Goal: Information Seeking & Learning: Check status

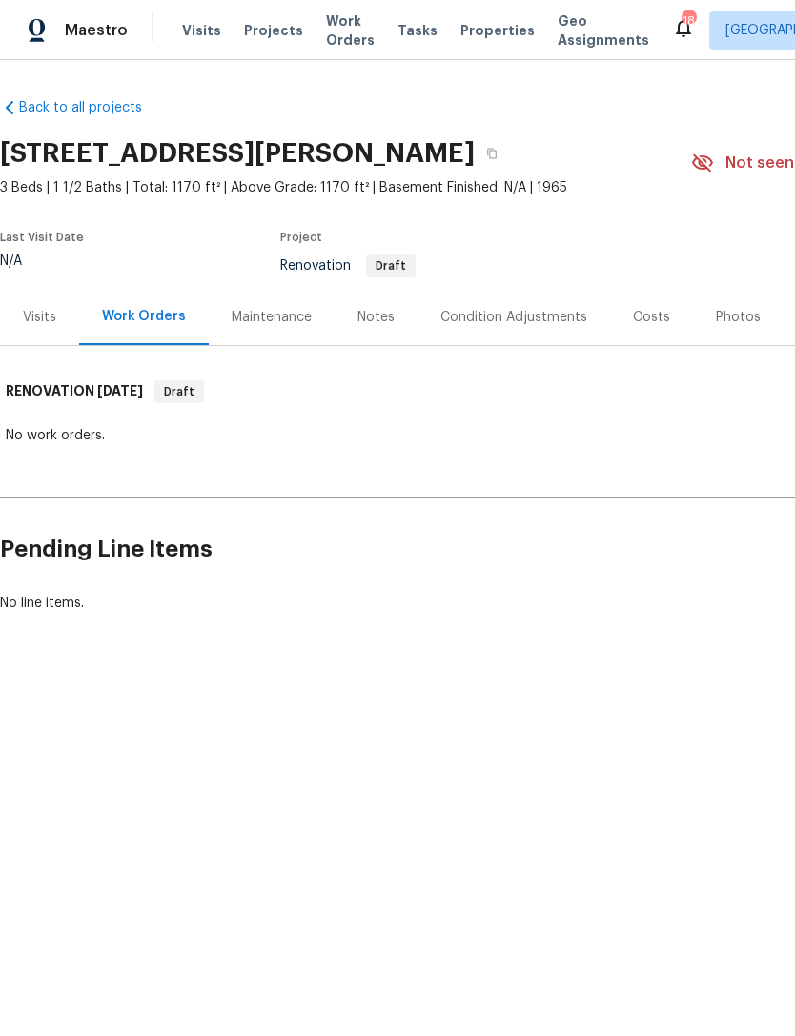
click at [39, 345] on div "Visits" at bounding box center [39, 317] width 79 height 56
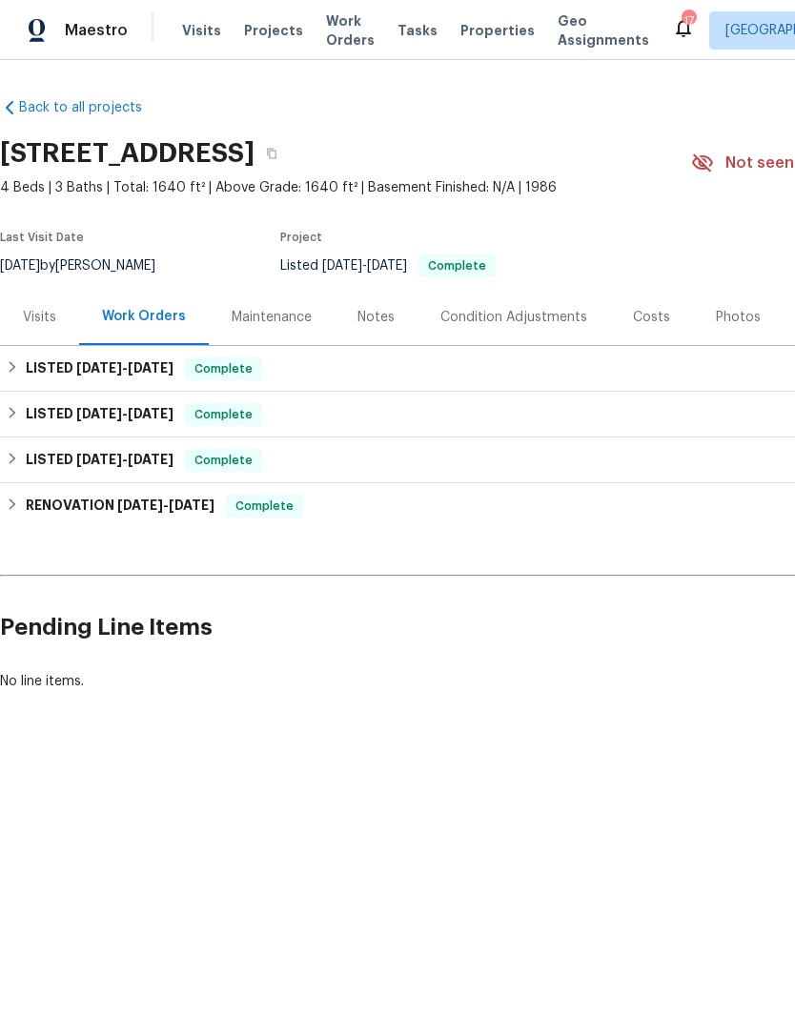
click at [36, 327] on div "Visits" at bounding box center [39, 317] width 33 height 19
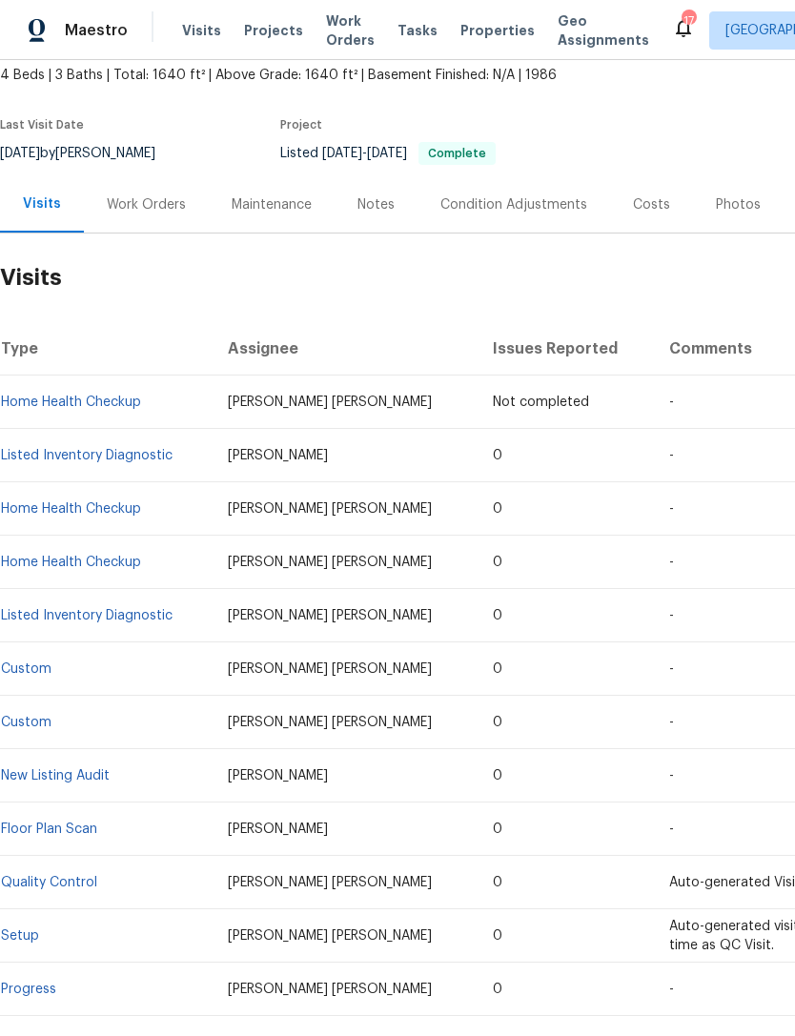
scroll to position [112, 0]
click at [134, 462] on link "Listed Inventory Diagnostic" at bounding box center [86, 455] width 171 height 13
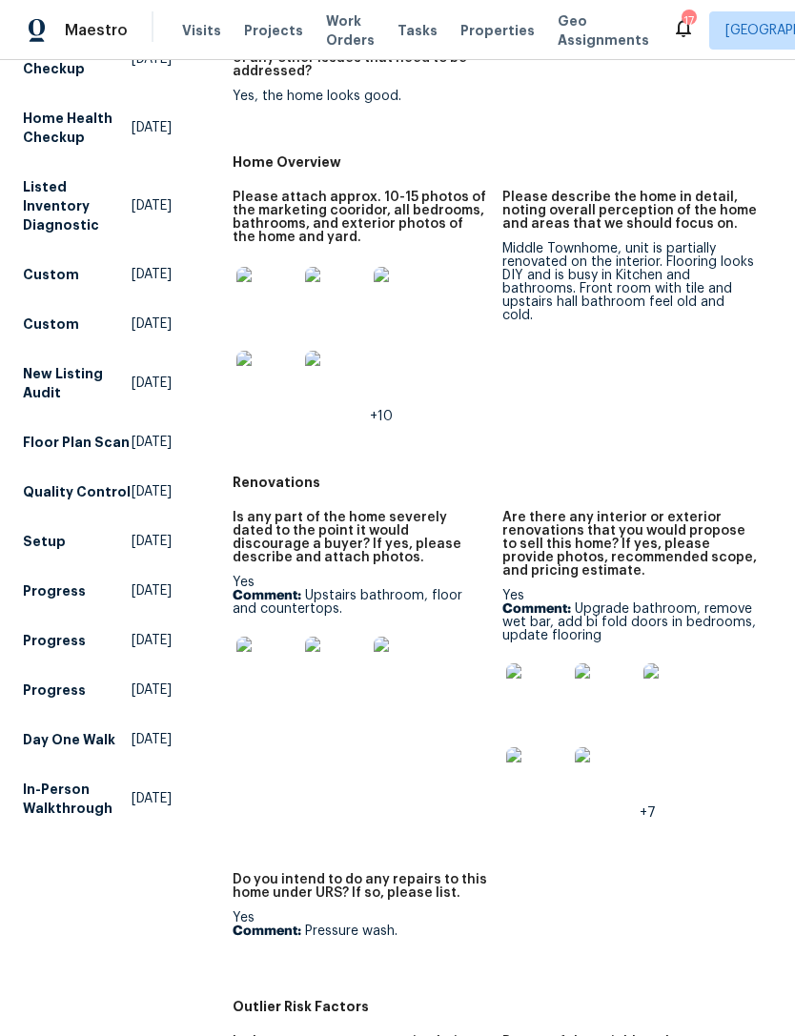
scroll to position [344, 0]
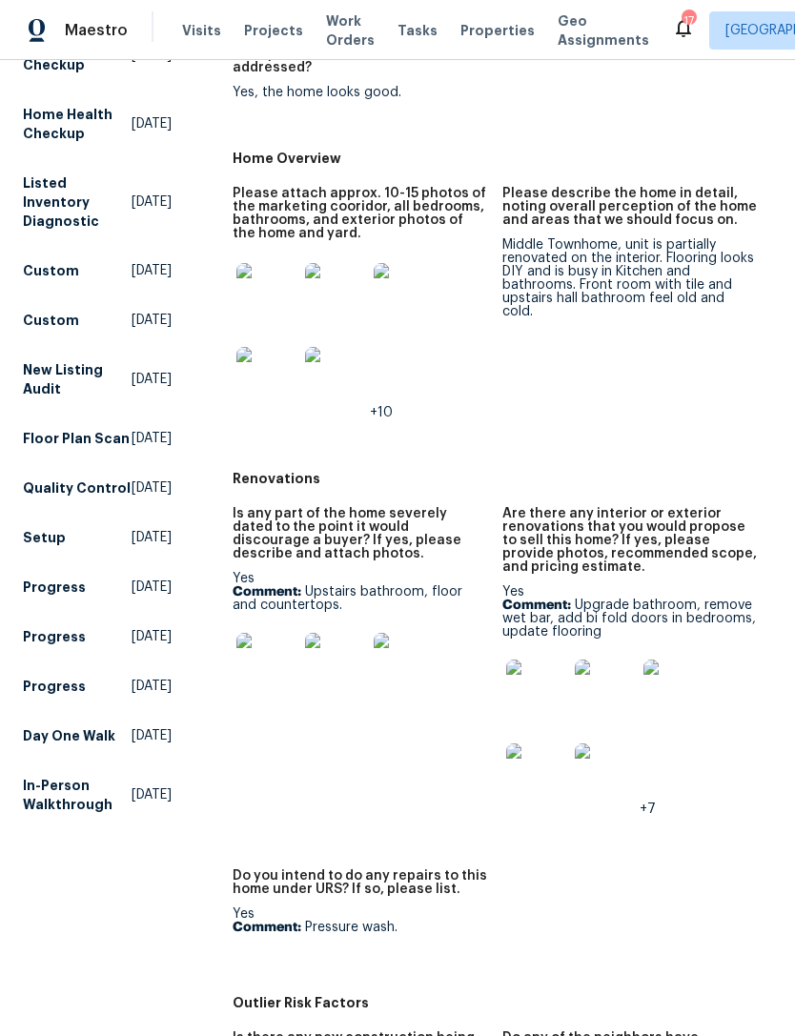
click at [259, 667] on img at bounding box center [266, 663] width 61 height 61
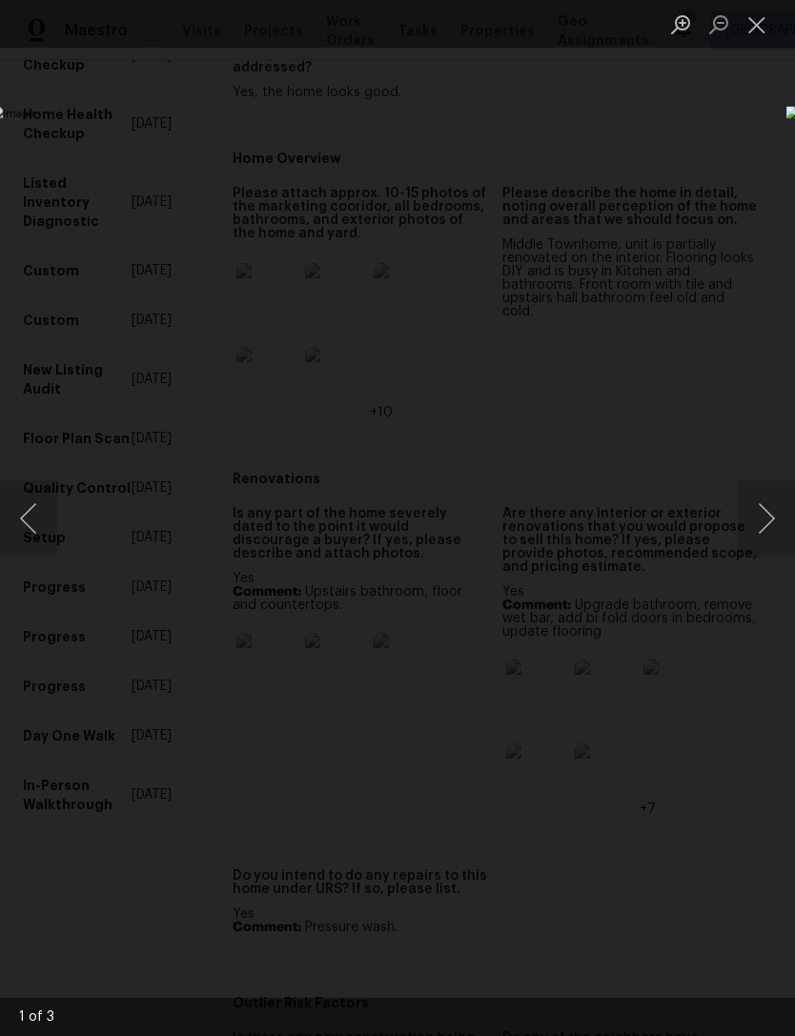
click at [762, 504] on button "Next image" at bounding box center [765, 518] width 57 height 76
click at [770, 507] on button "Next image" at bounding box center [765, 518] width 57 height 76
click at [765, 513] on button "Next image" at bounding box center [765, 518] width 57 height 76
click at [755, 28] on button "Close lightbox" at bounding box center [756, 24] width 38 height 33
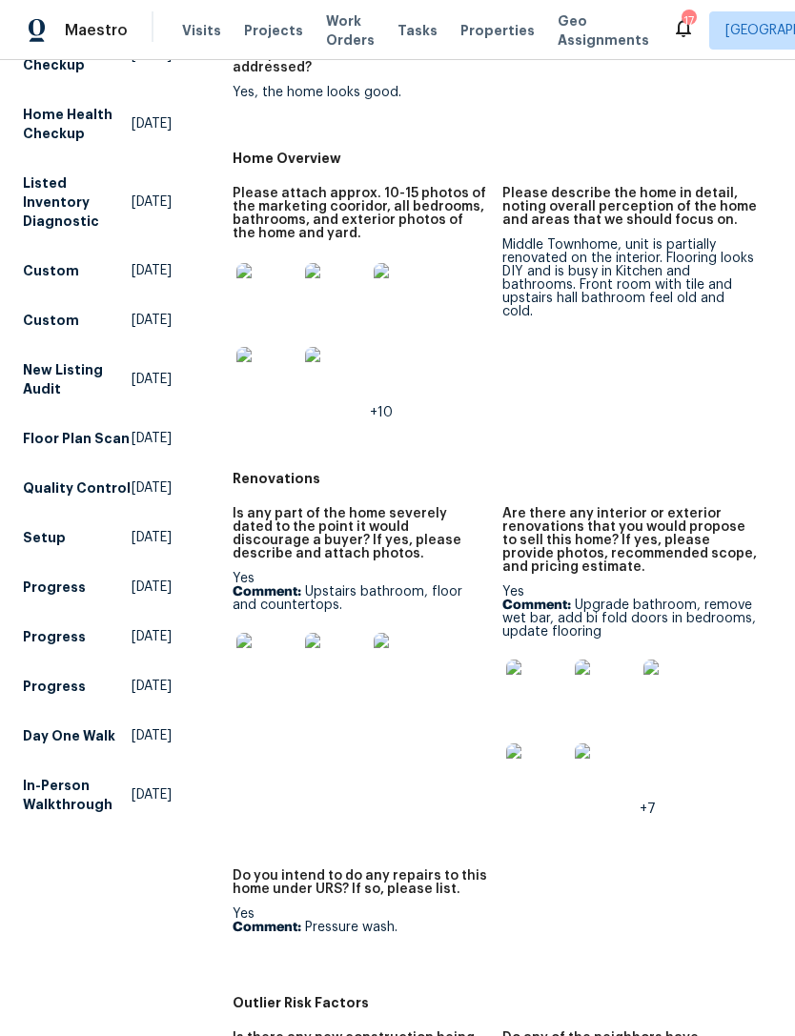
click at [537, 718] on img at bounding box center [536, 689] width 61 height 61
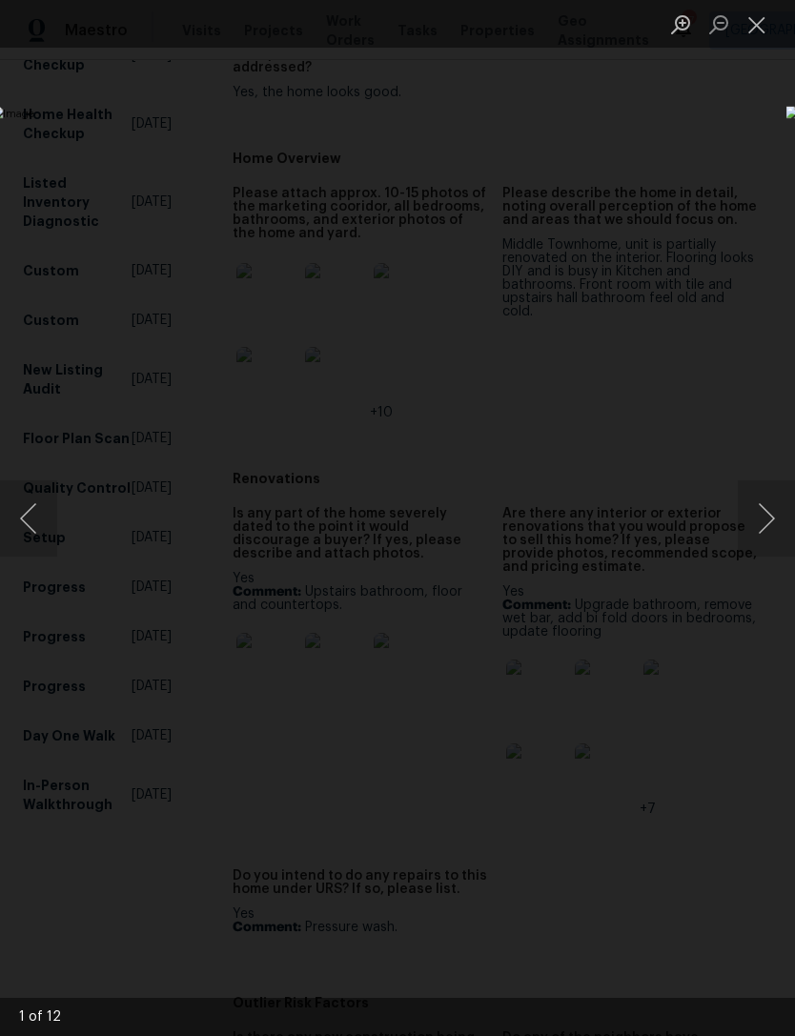
click at [753, 493] on button "Next image" at bounding box center [765, 518] width 57 height 76
click at [775, 513] on button "Next image" at bounding box center [765, 518] width 57 height 76
click at [772, 519] on button "Next image" at bounding box center [765, 518] width 57 height 76
click at [769, 523] on button "Next image" at bounding box center [765, 518] width 57 height 76
click at [782, 520] on button "Next image" at bounding box center [765, 518] width 57 height 76
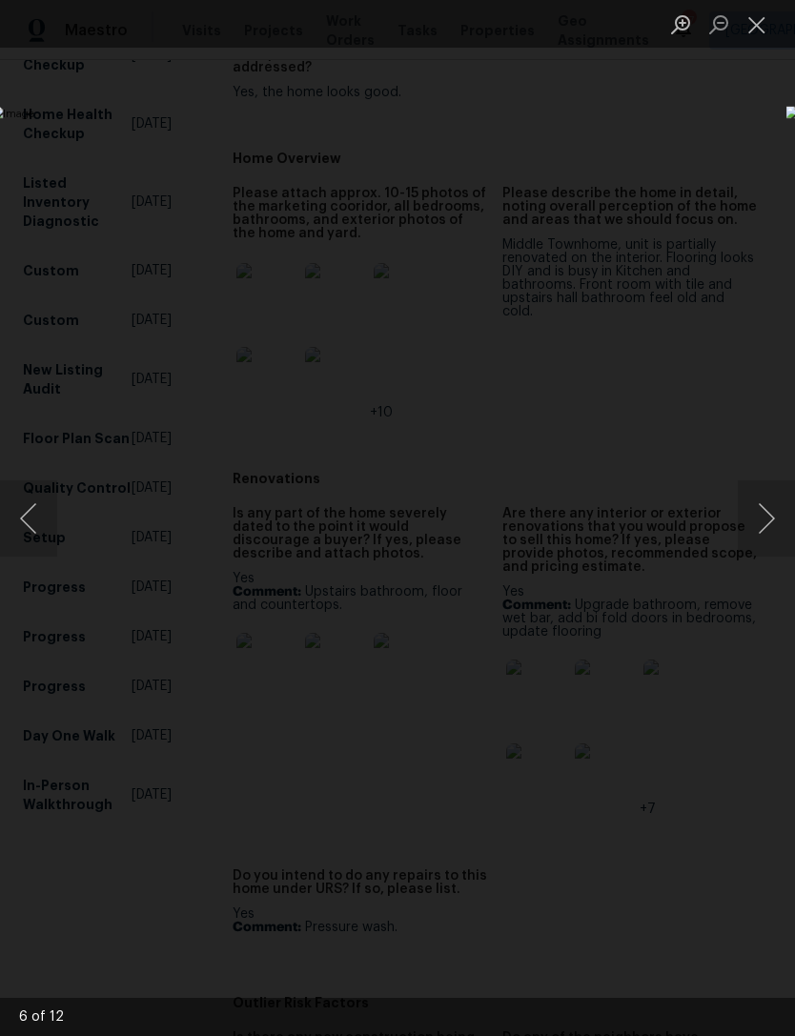
click at [778, 505] on button "Next image" at bounding box center [765, 518] width 57 height 76
click at [776, 515] on button "Next image" at bounding box center [765, 518] width 57 height 76
click at [774, 520] on button "Next image" at bounding box center [765, 518] width 57 height 76
click at [775, 516] on button "Next image" at bounding box center [765, 518] width 57 height 76
click at [762, 509] on button "Next image" at bounding box center [765, 518] width 57 height 76
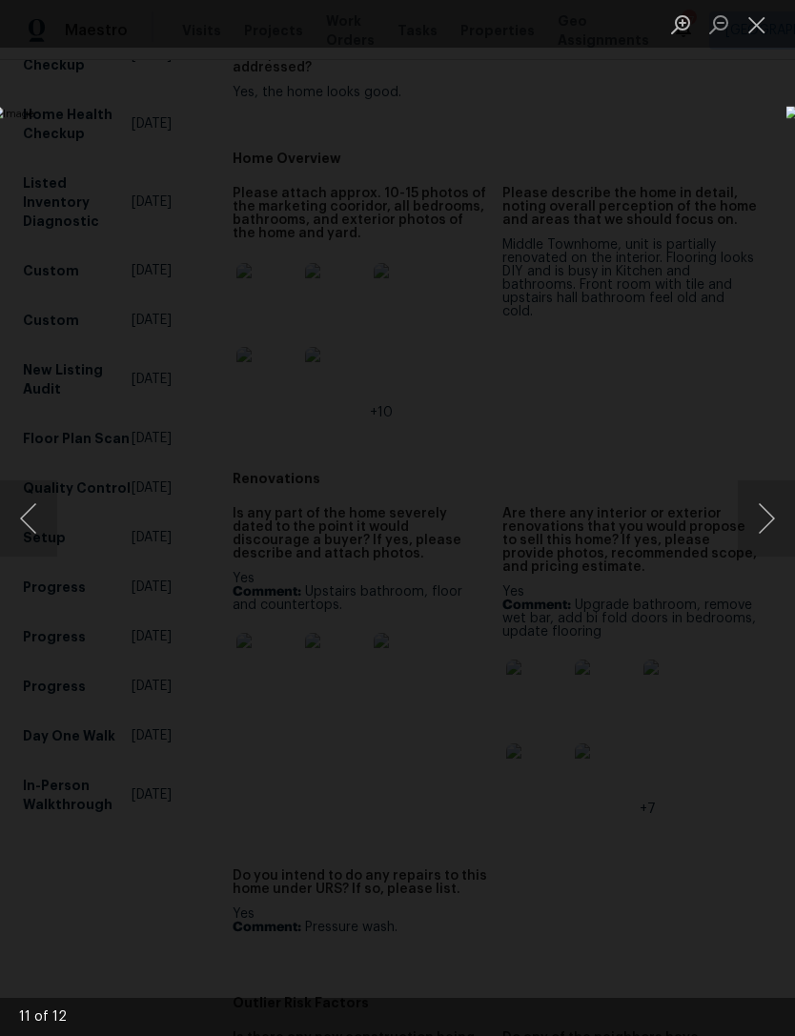
click at [750, 17] on button "Close lightbox" at bounding box center [756, 24] width 38 height 33
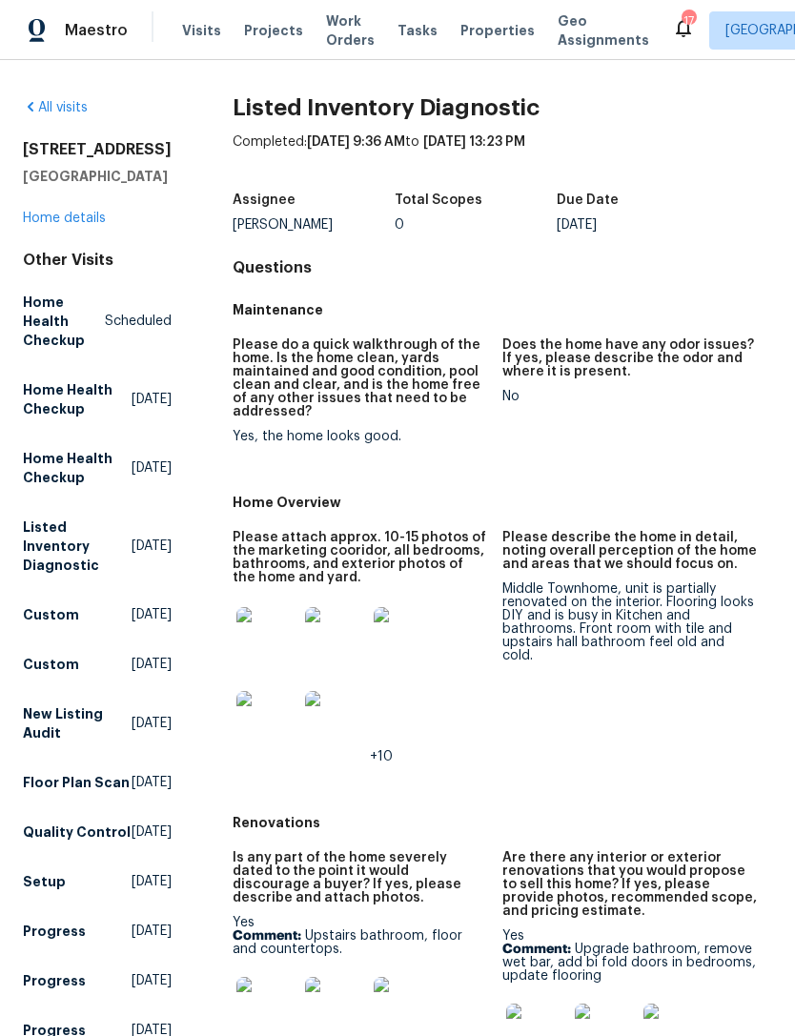
scroll to position [0, 0]
click at [62, 225] on link "Home details" at bounding box center [64, 217] width 83 height 13
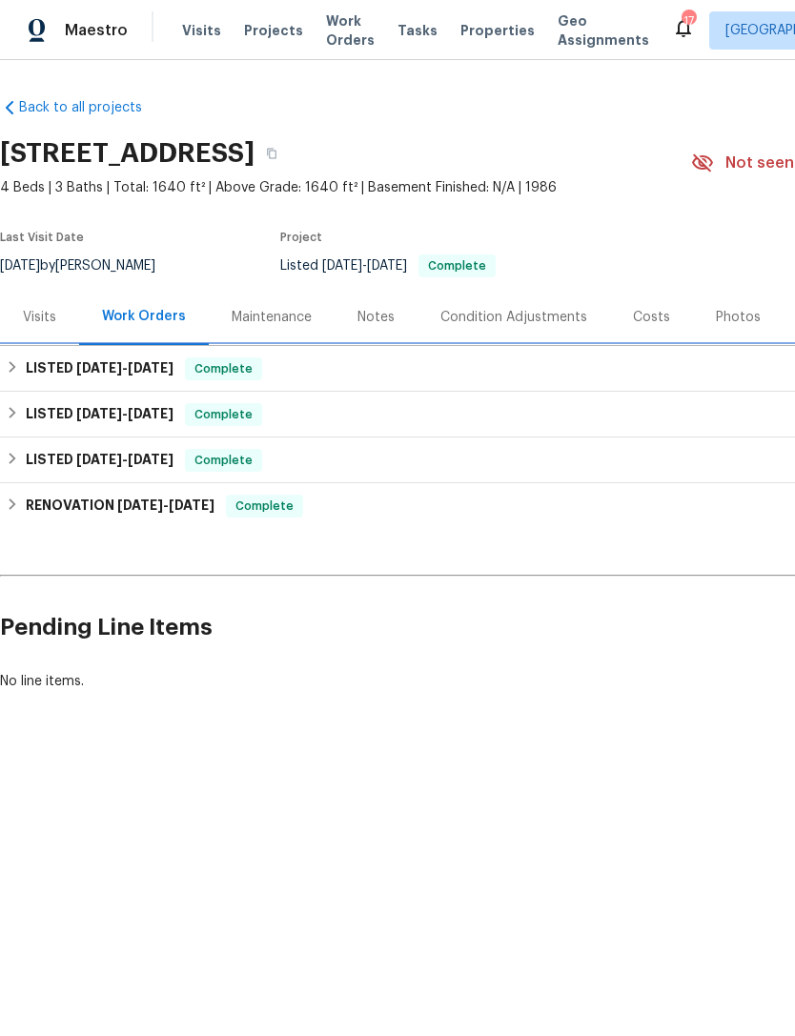
click at [50, 380] on h6 "LISTED 9/9/25 - 9/11/25" at bounding box center [100, 368] width 148 height 23
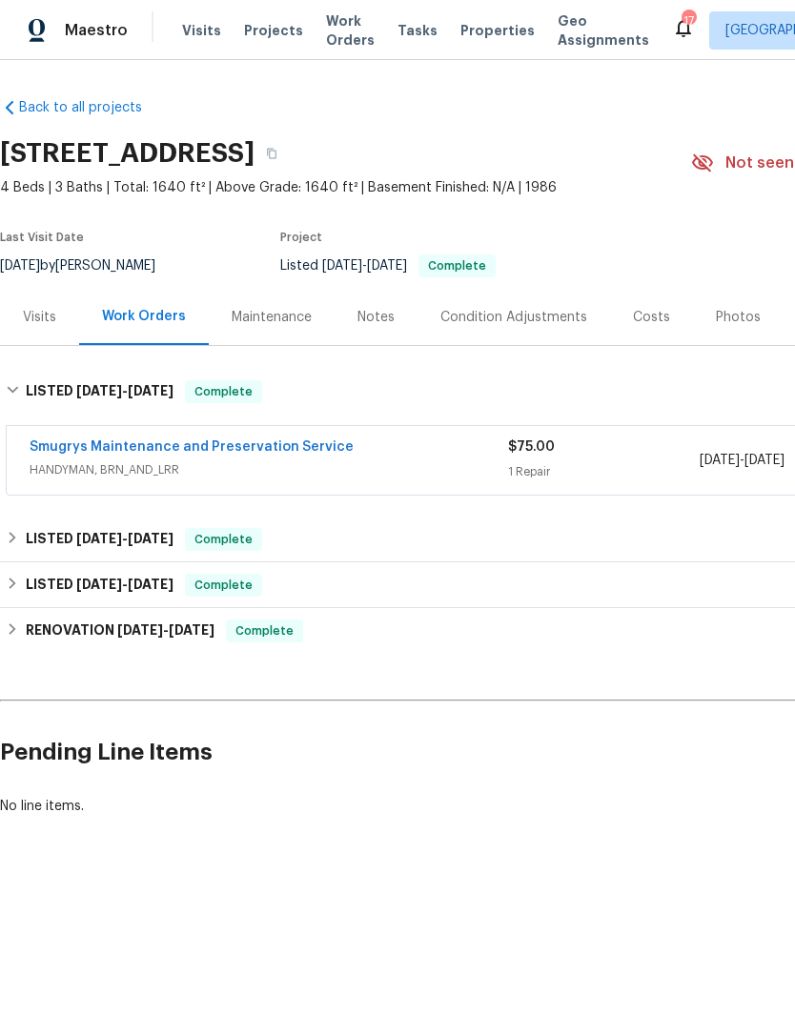
click at [382, 456] on div "Smugrys Maintenance and Preservation Service" at bounding box center [269, 448] width 478 height 23
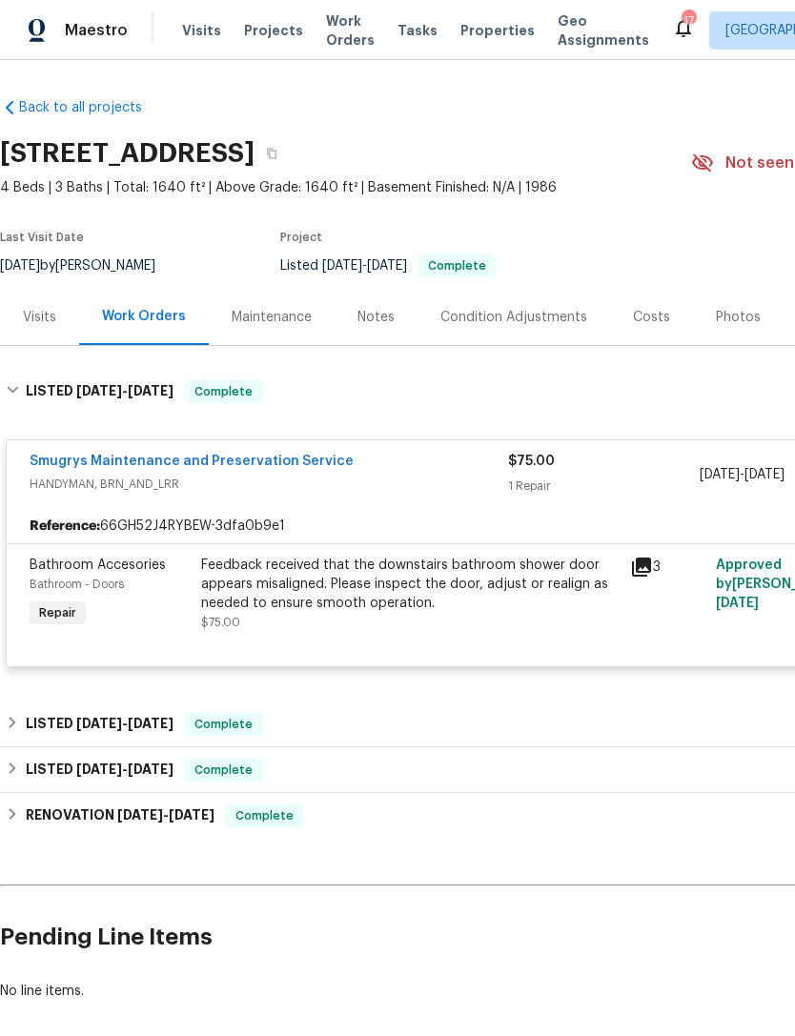
click at [426, 493] on span "HANDYMAN, BRN_AND_LRR" at bounding box center [269, 483] width 478 height 19
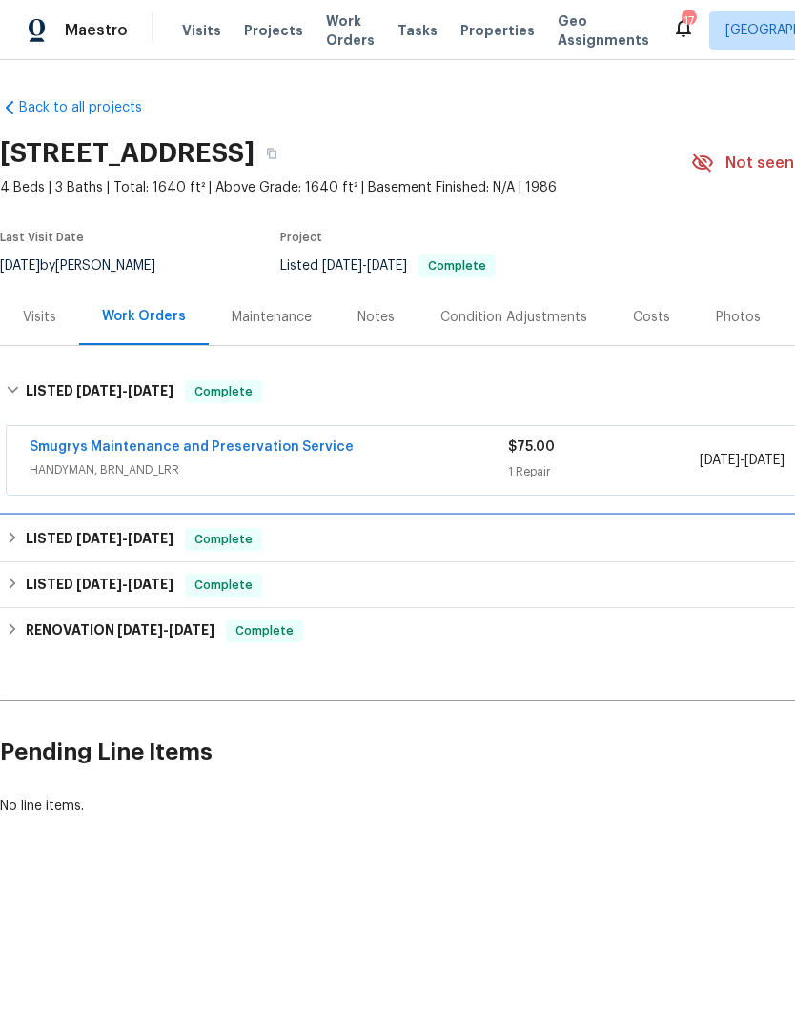
click at [411, 551] on div "LISTED 12/31/24 - 1/17/25 Complete" at bounding box center [538, 539] width 1065 height 23
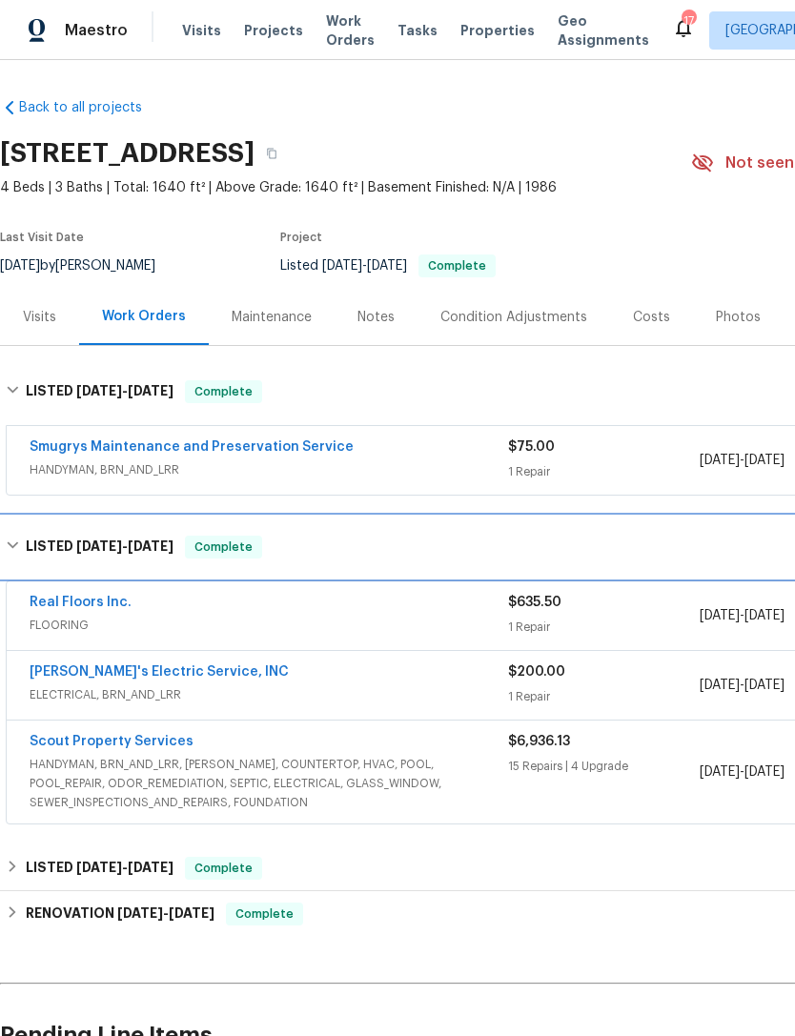
click at [394, 558] on div "LISTED 12/31/24 - 1/17/25 Complete" at bounding box center [538, 546] width 1065 height 23
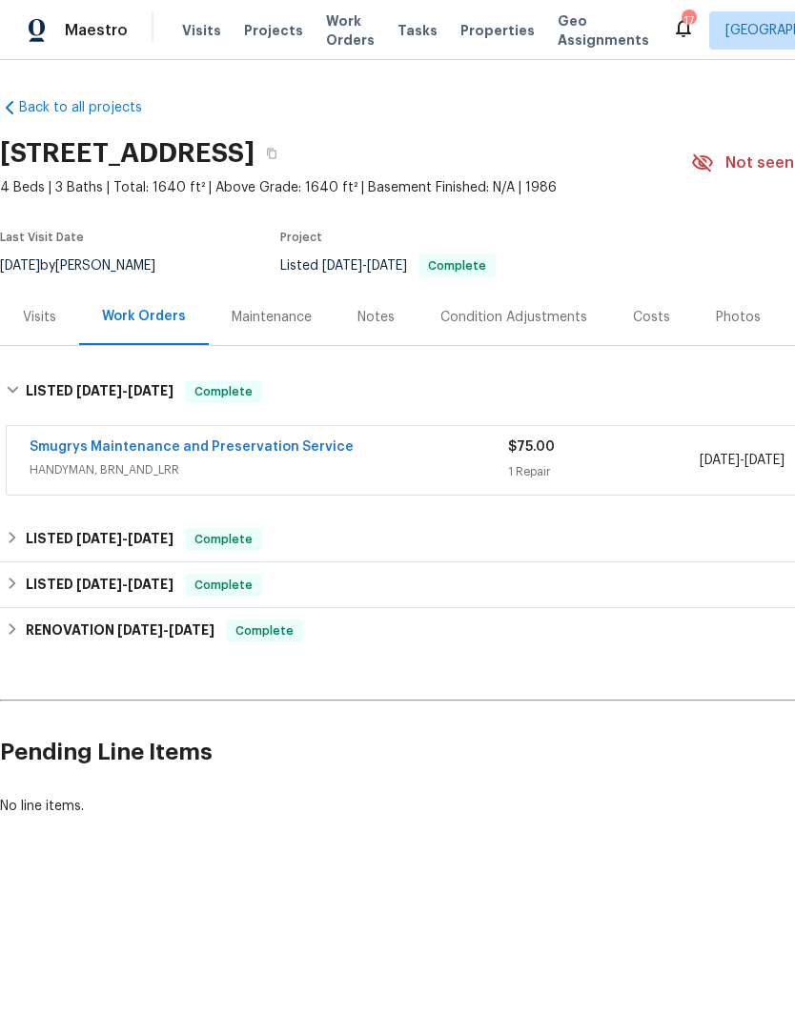
click at [47, 327] on div "Visits" at bounding box center [39, 317] width 33 height 19
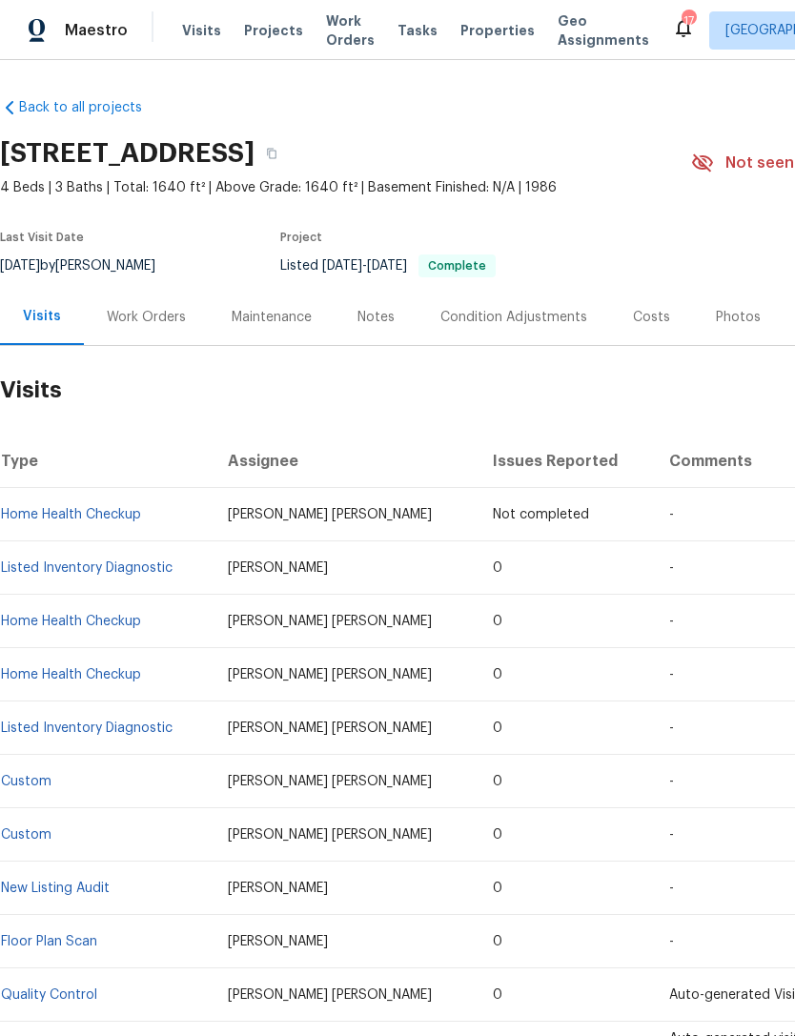
click at [33, 628] on link "Home Health Checkup" at bounding box center [71, 620] width 140 height 13
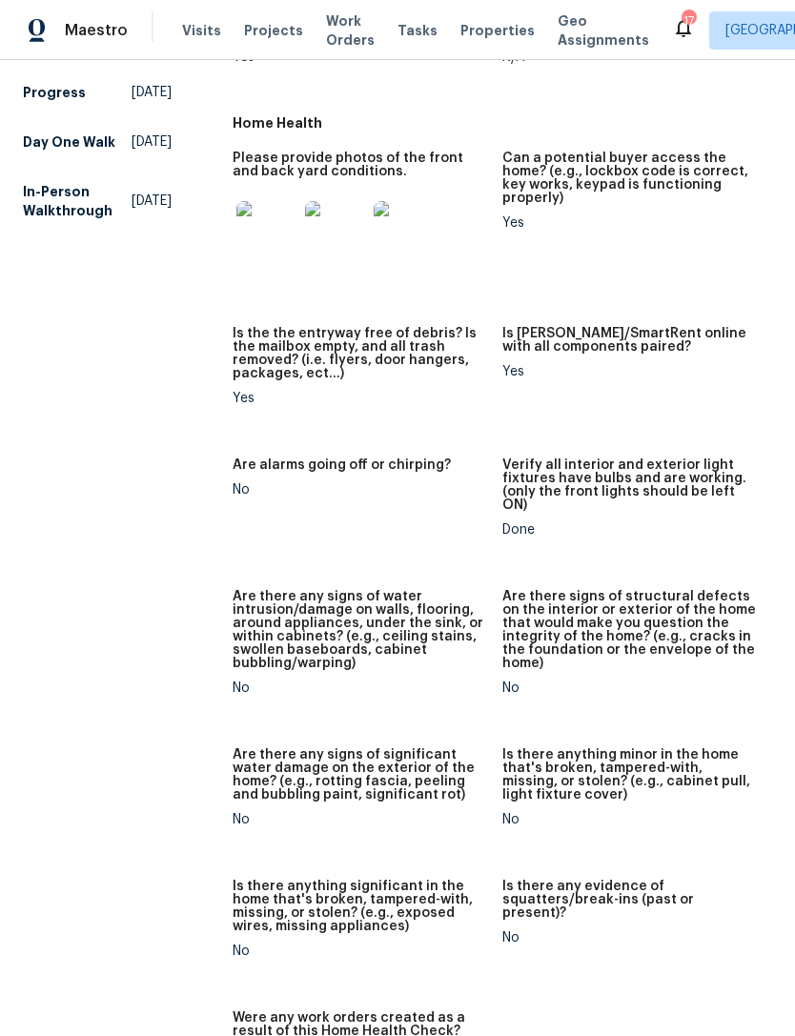
scroll to position [684, 0]
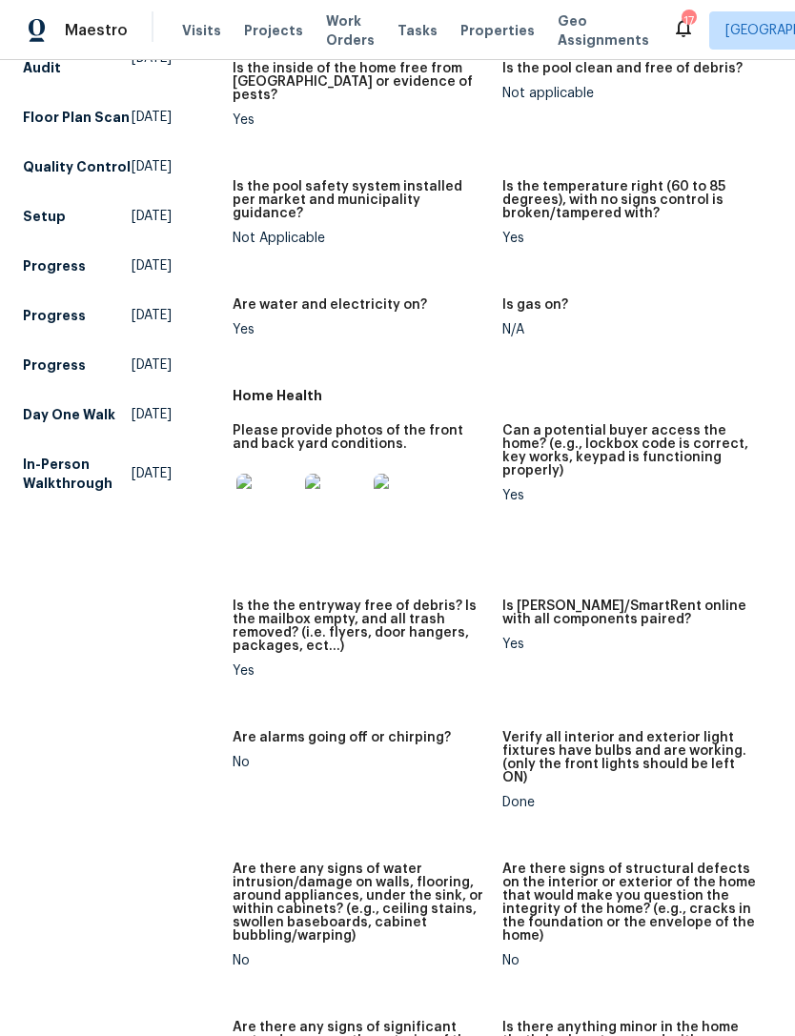
click at [269, 500] on img at bounding box center [266, 503] width 61 height 61
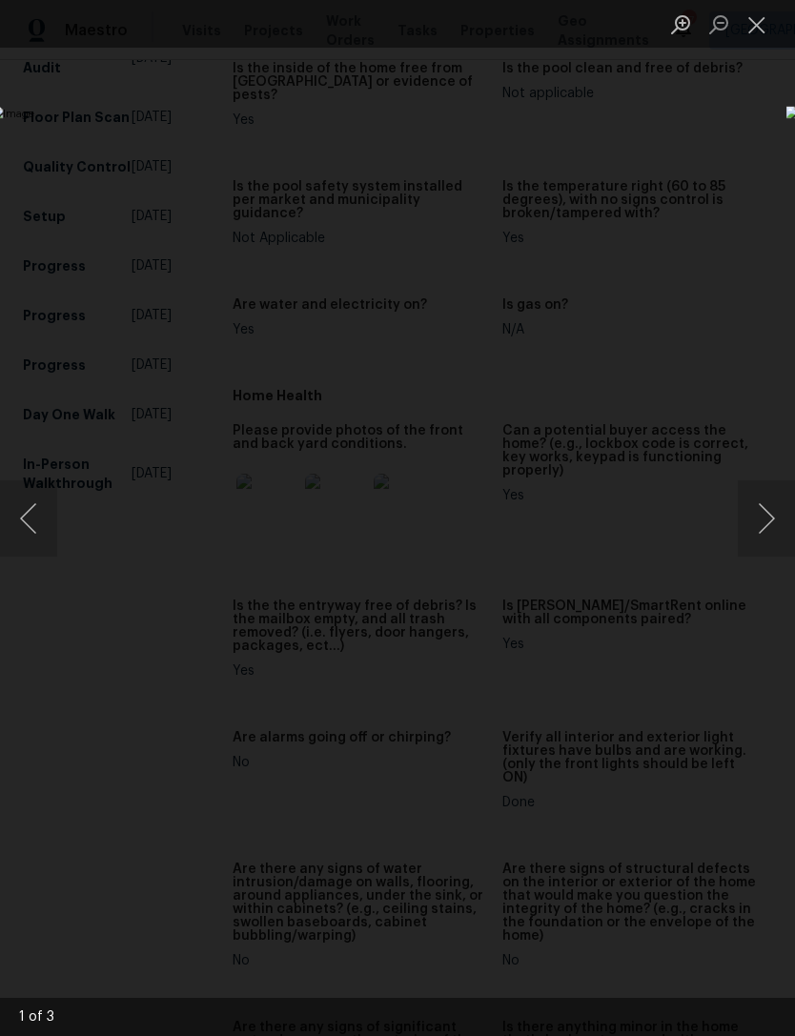
click at [785, 497] on button "Next image" at bounding box center [765, 518] width 57 height 76
click at [762, 516] on button "Next image" at bounding box center [765, 518] width 57 height 76
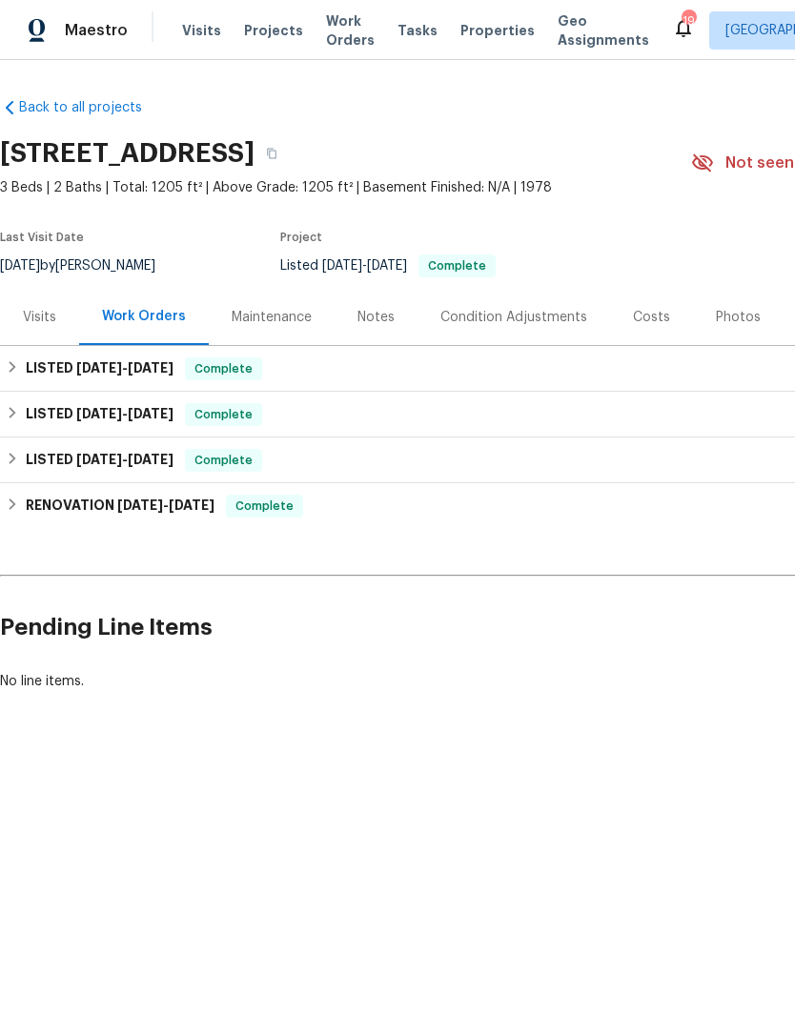
click at [186, 40] on span "Visits" at bounding box center [201, 30] width 39 height 19
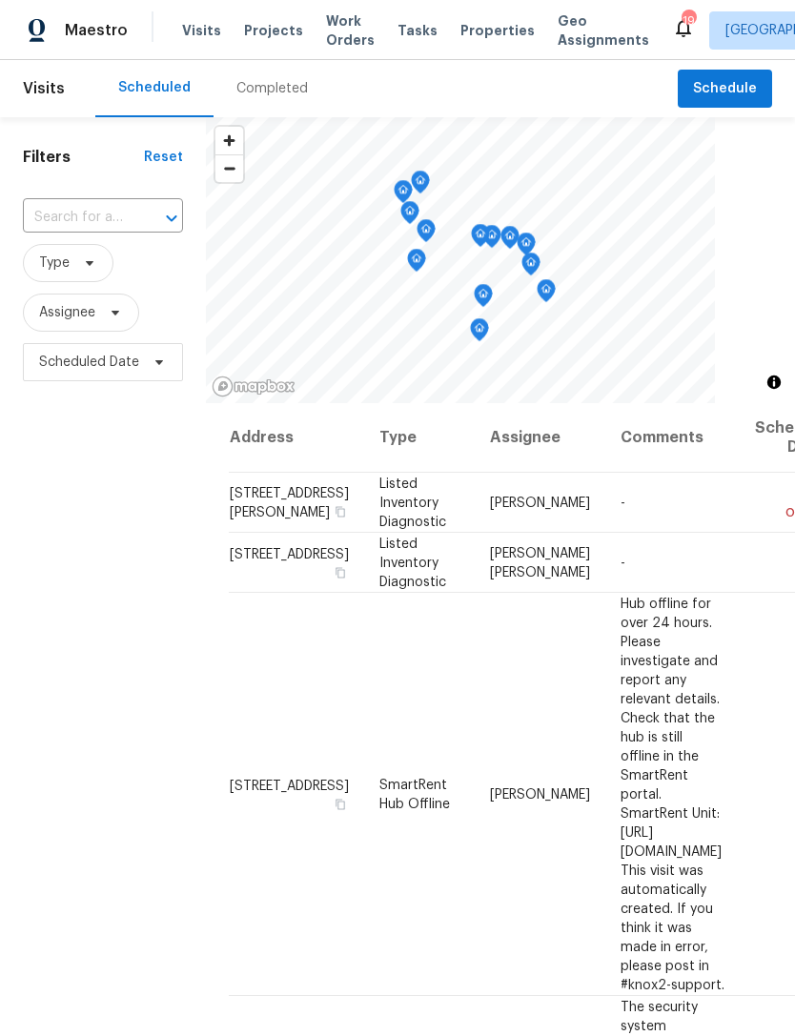
scroll to position [-2, 0]
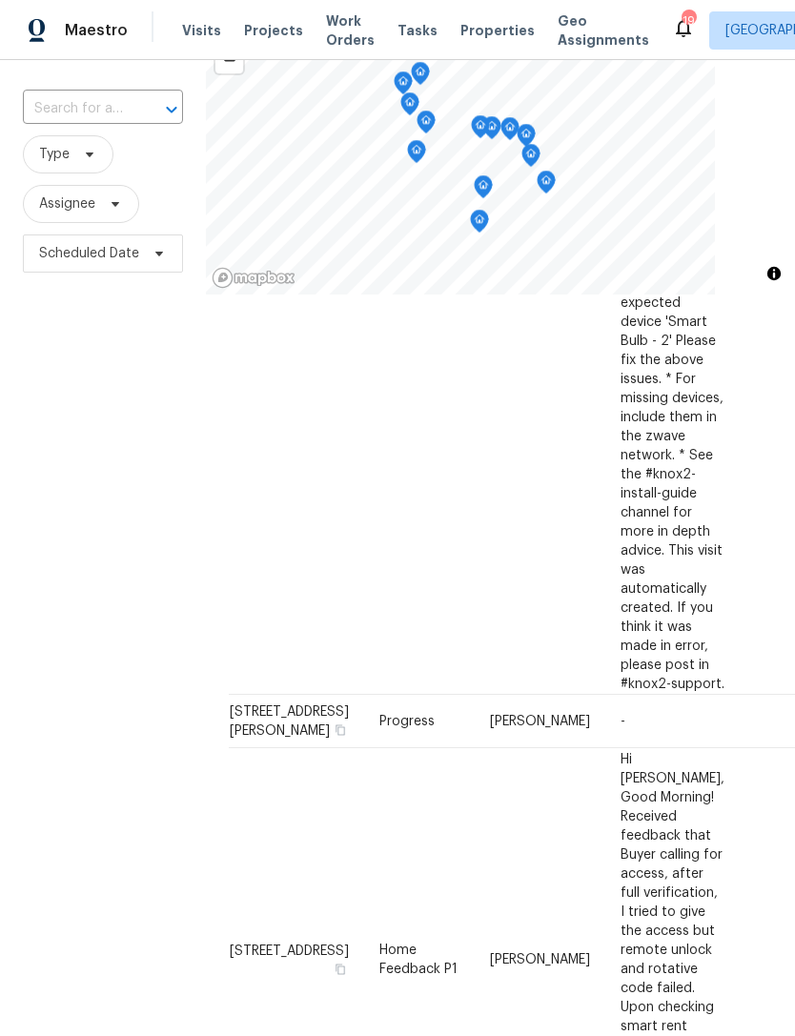
scroll to position [98, 0]
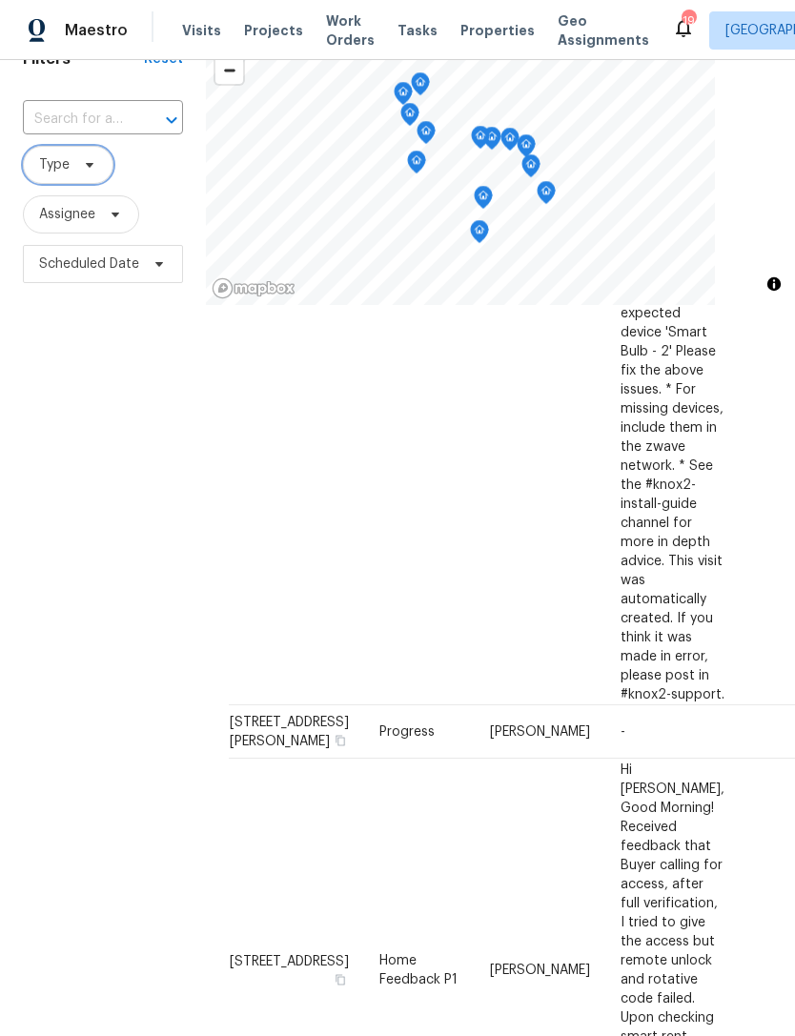
click at [87, 163] on icon at bounding box center [90, 165] width 8 height 5
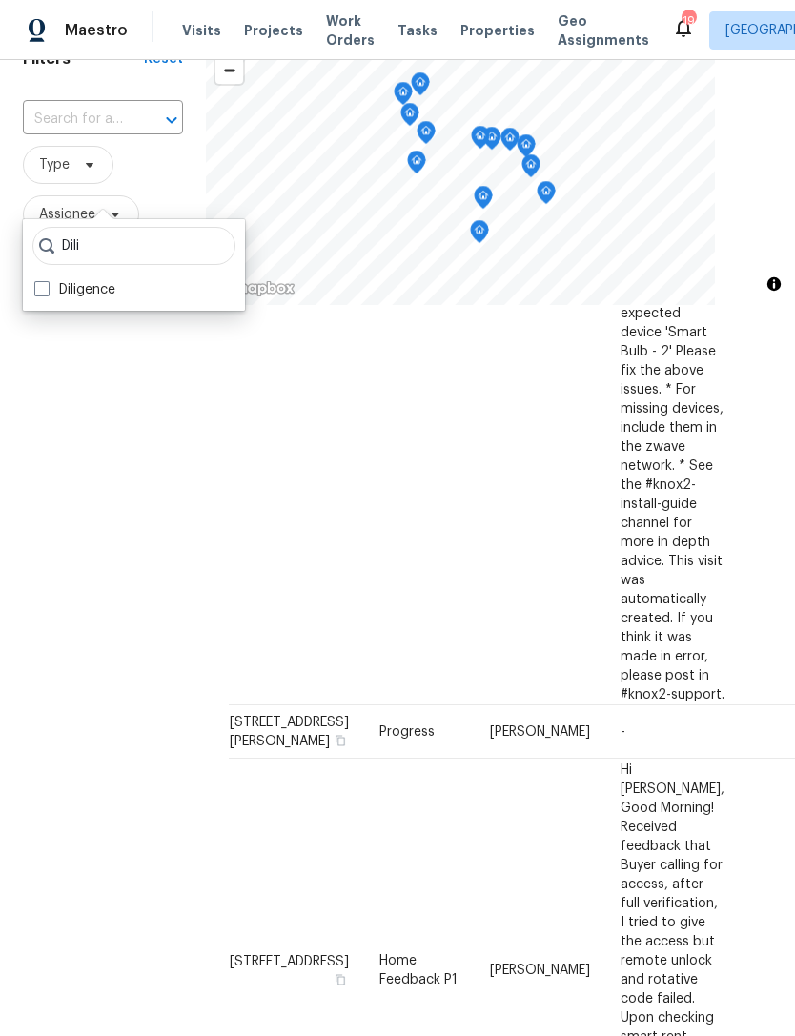
type input "Dili"
click at [40, 281] on span at bounding box center [41, 288] width 15 height 15
click at [40, 280] on input "Diligence" at bounding box center [40, 286] width 12 height 12
checkbox input "true"
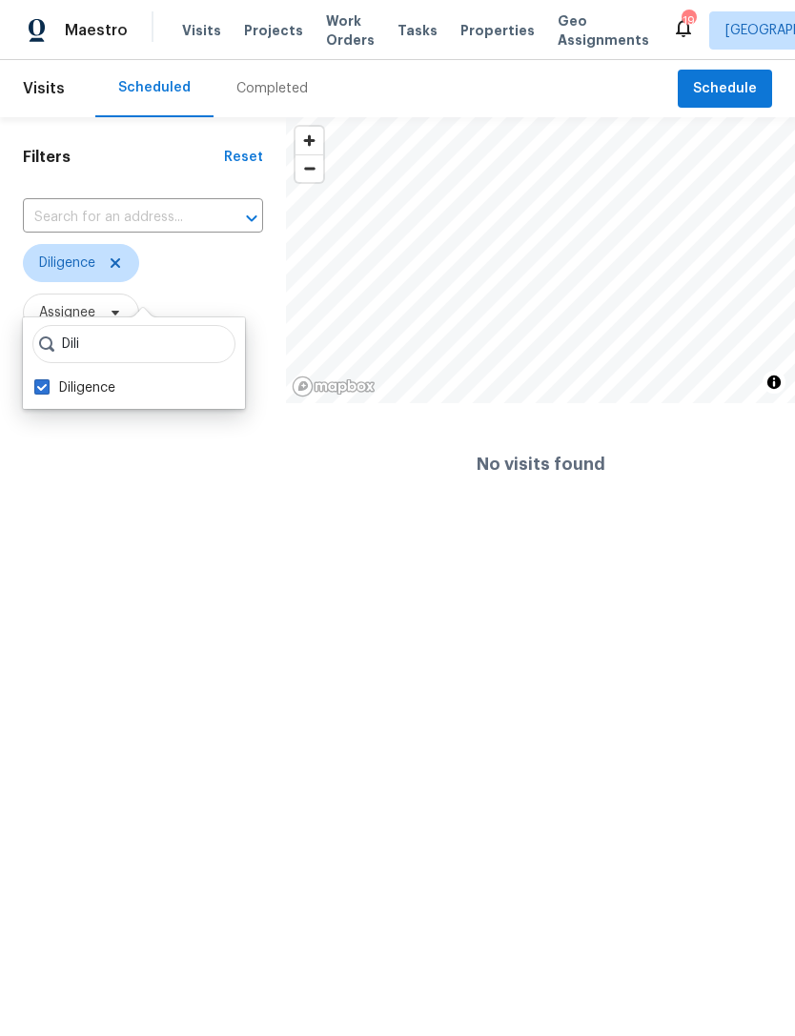
click at [94, 525] on html "Maestro Visits Projects Work Orders Tasks Properties Geo Assignments 19 Jackson…" at bounding box center [397, 262] width 795 height 525
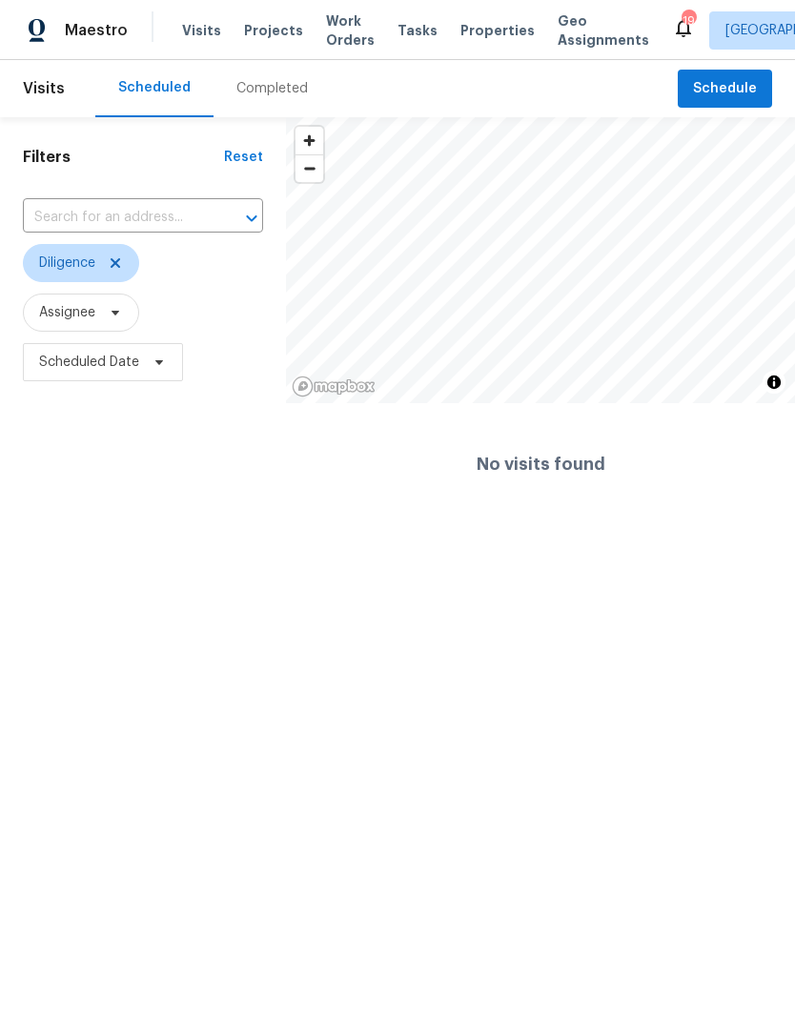
click at [476, 40] on span "Properties" at bounding box center [497, 30] width 74 height 19
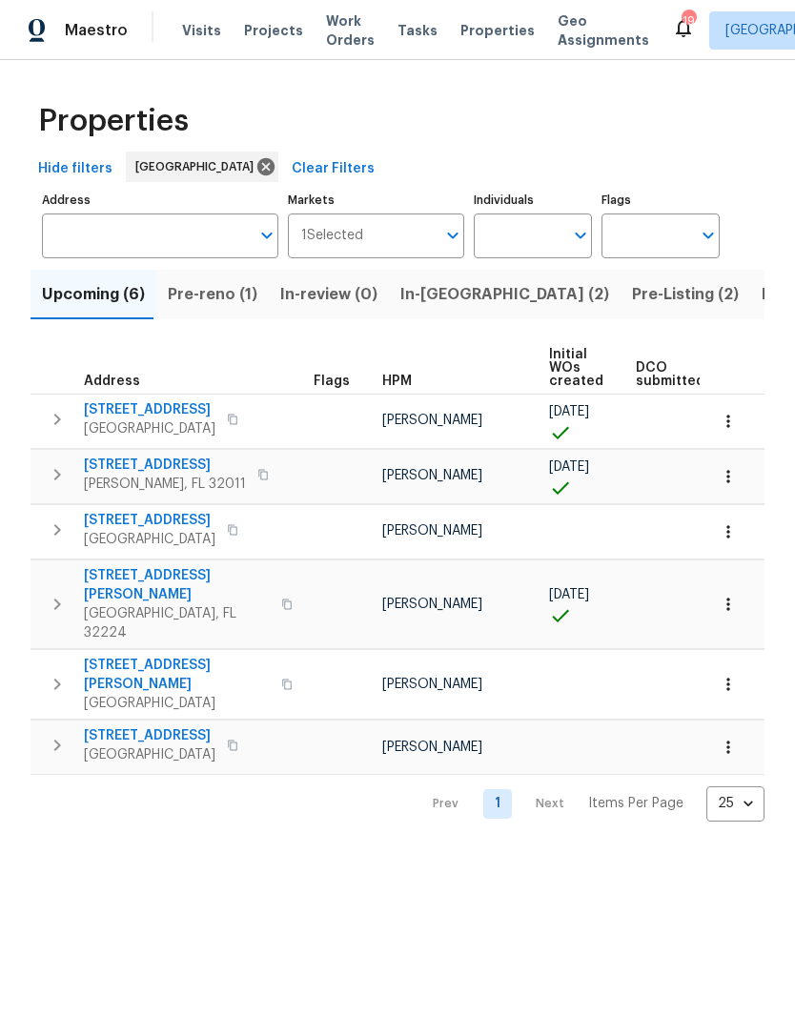
click at [632, 308] on span "Pre-Listing (2)" at bounding box center [685, 294] width 107 height 27
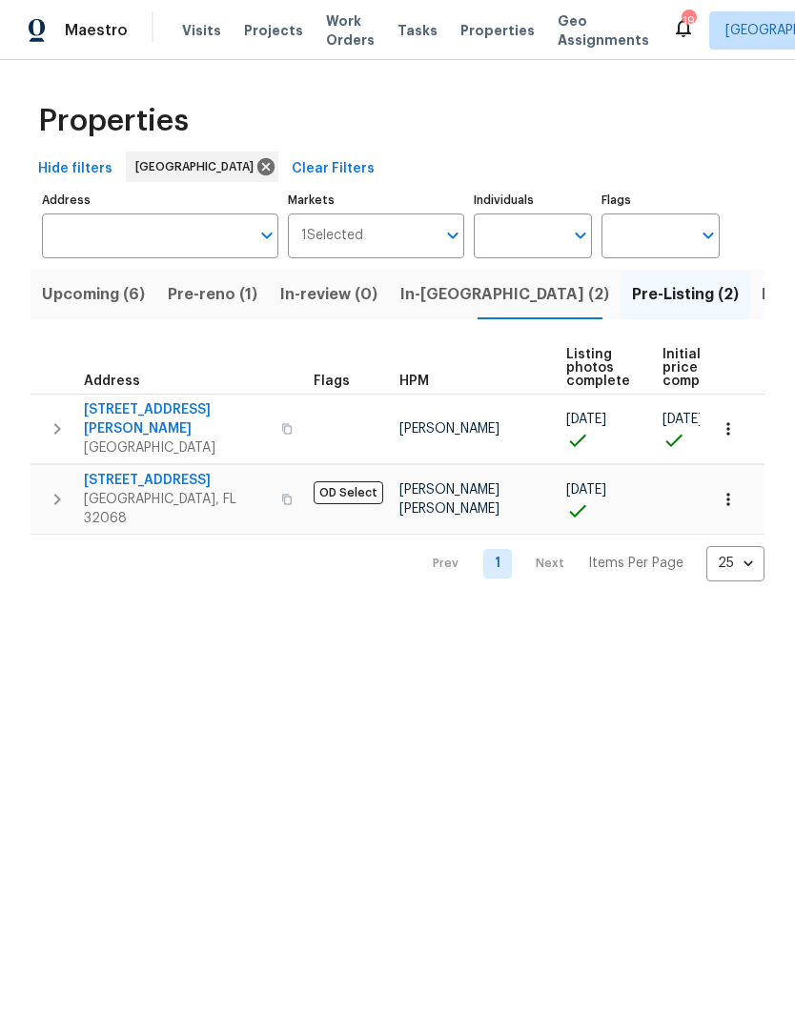
click at [161, 486] on span "[STREET_ADDRESS]" at bounding box center [177, 480] width 186 height 19
click at [203, 36] on span "Visits" at bounding box center [201, 30] width 39 height 19
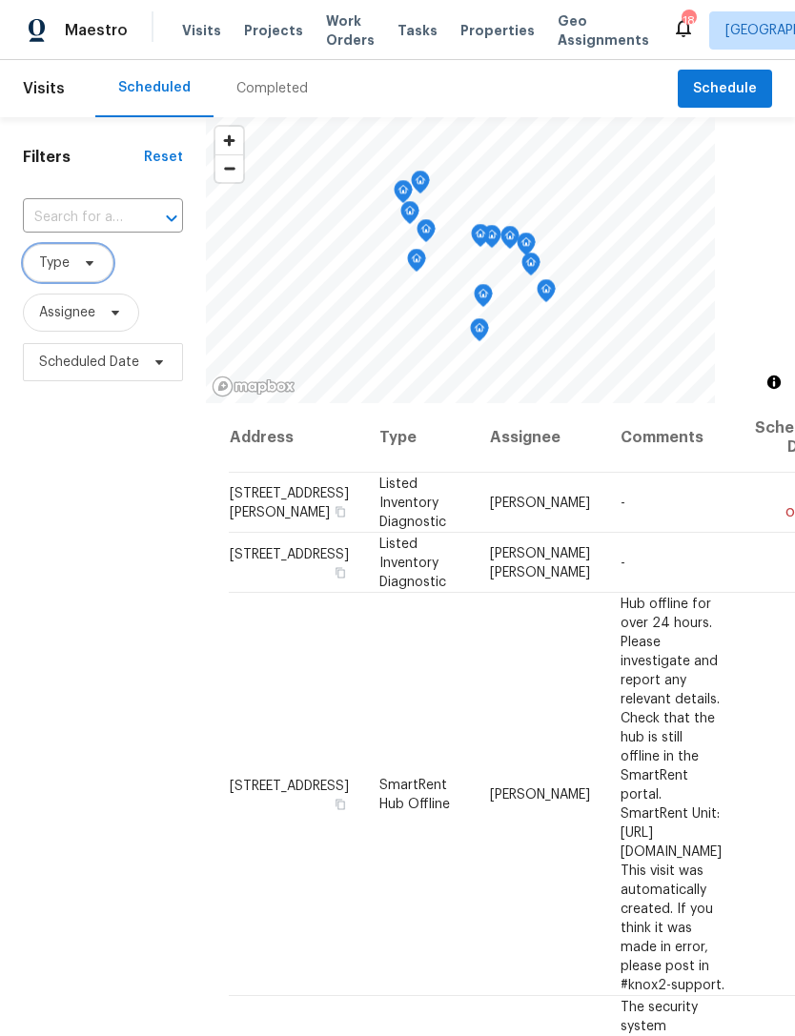
click at [83, 271] on icon at bounding box center [89, 262] width 15 height 15
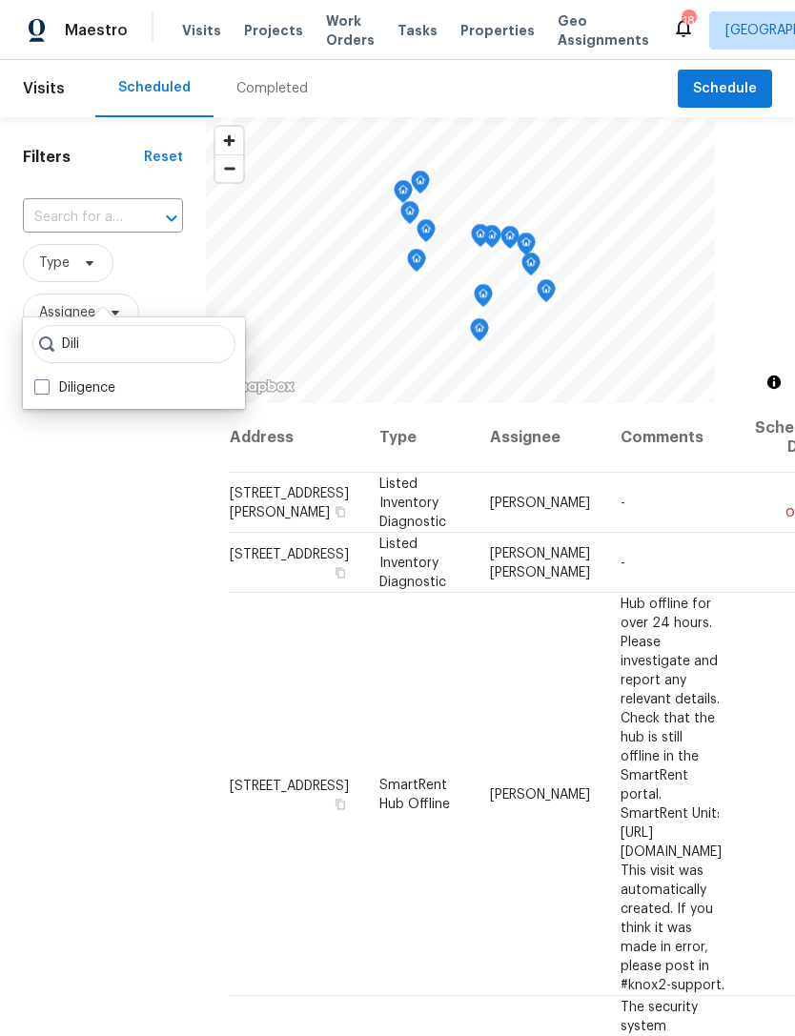
type input "Dili"
click at [35, 385] on span at bounding box center [41, 386] width 15 height 15
click at [35, 385] on input "Diligence" at bounding box center [40, 384] width 12 height 12
checkbox input "true"
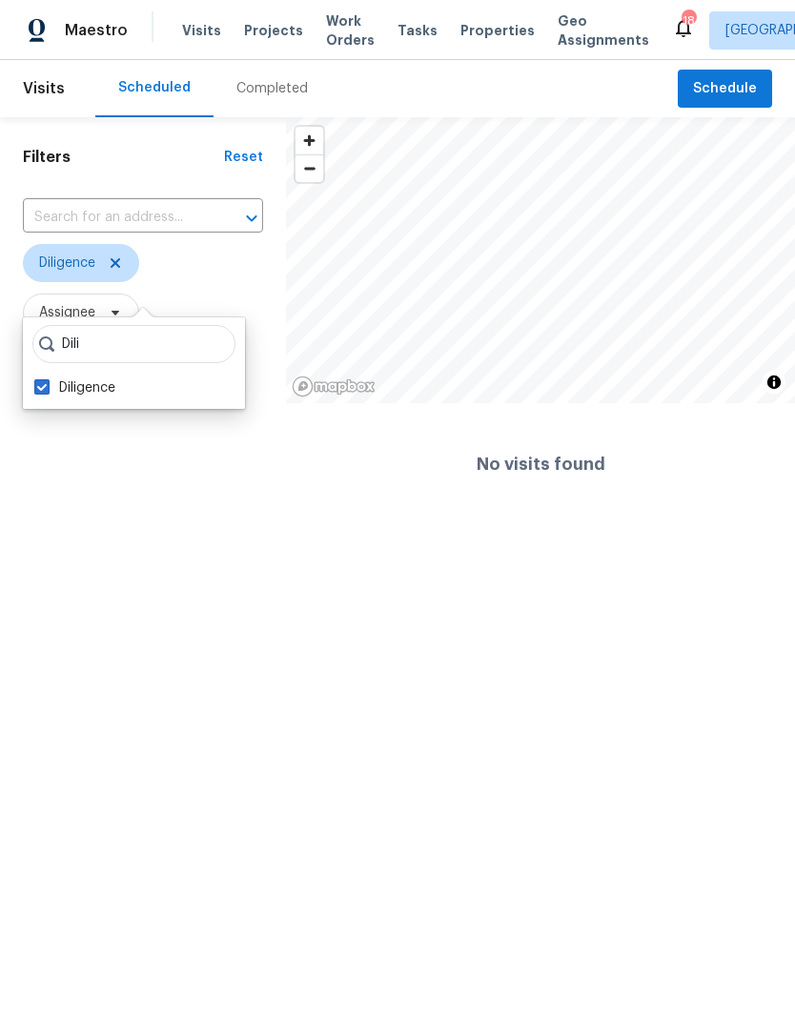
click at [115, 525] on html "Maestro Visits Projects Work Orders Tasks Properties Geo Assignments 18 [GEOGRA…" at bounding box center [397, 262] width 795 height 525
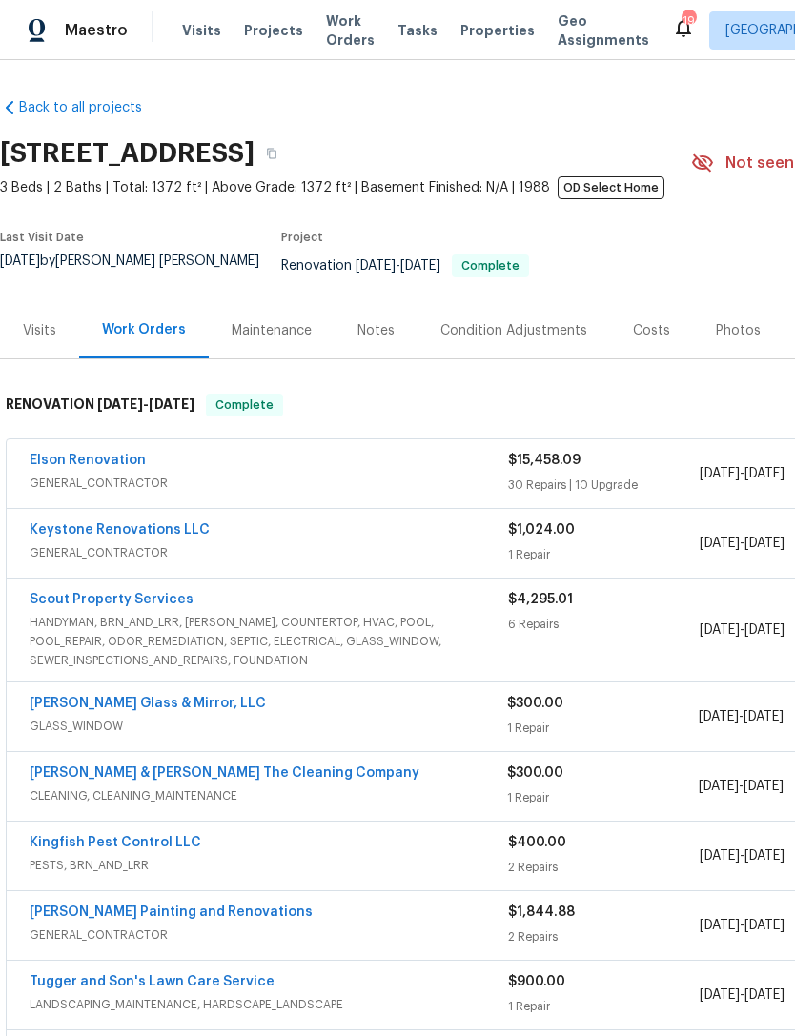
click at [717, 336] on div "Photos" at bounding box center [737, 330] width 45 height 19
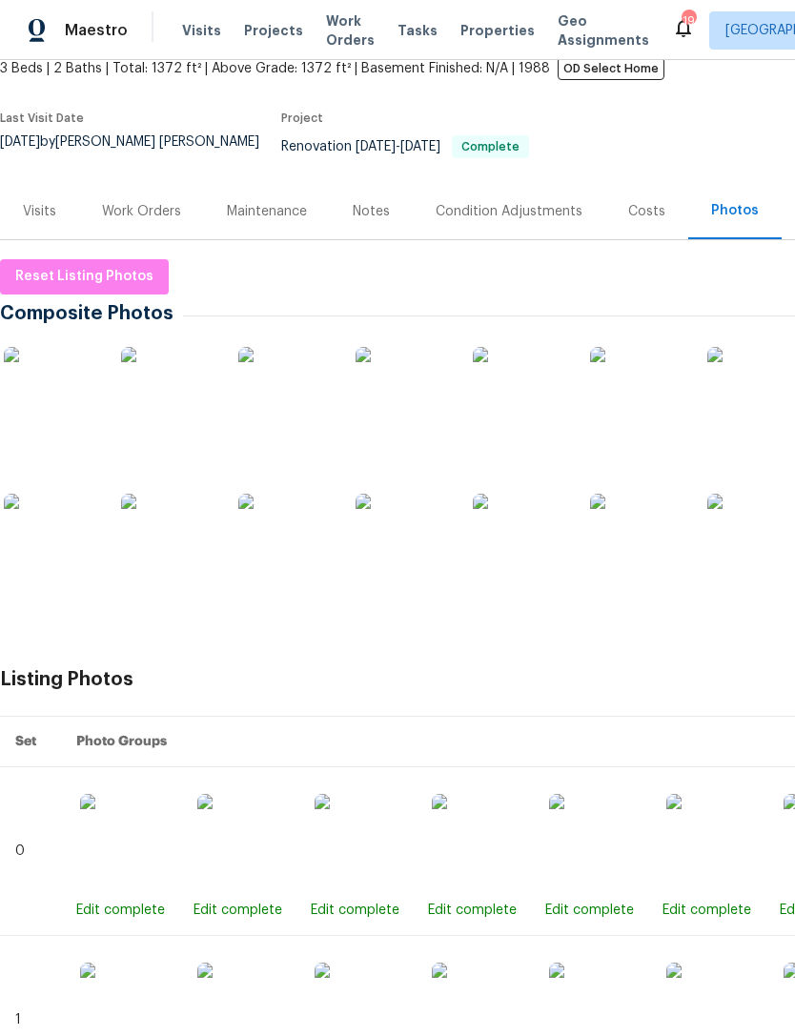
scroll to position [118, 0]
click at [412, 413] on img at bounding box center [402, 395] width 95 height 95
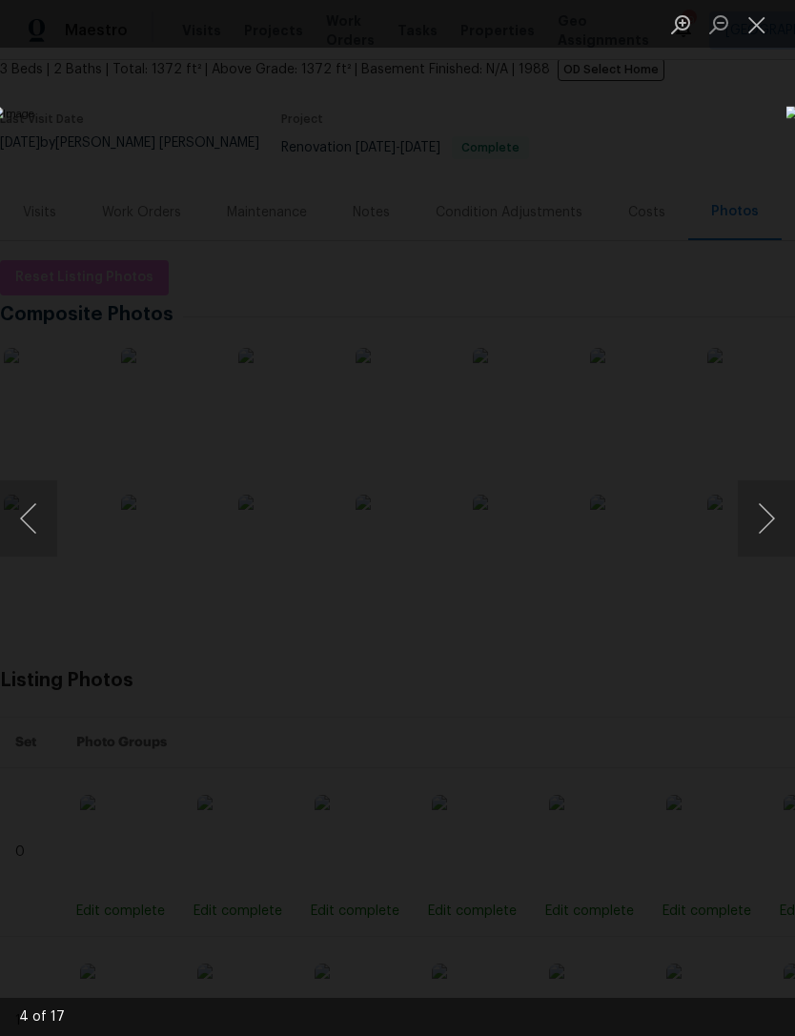
click at [755, 33] on button "Close lightbox" at bounding box center [756, 24] width 38 height 33
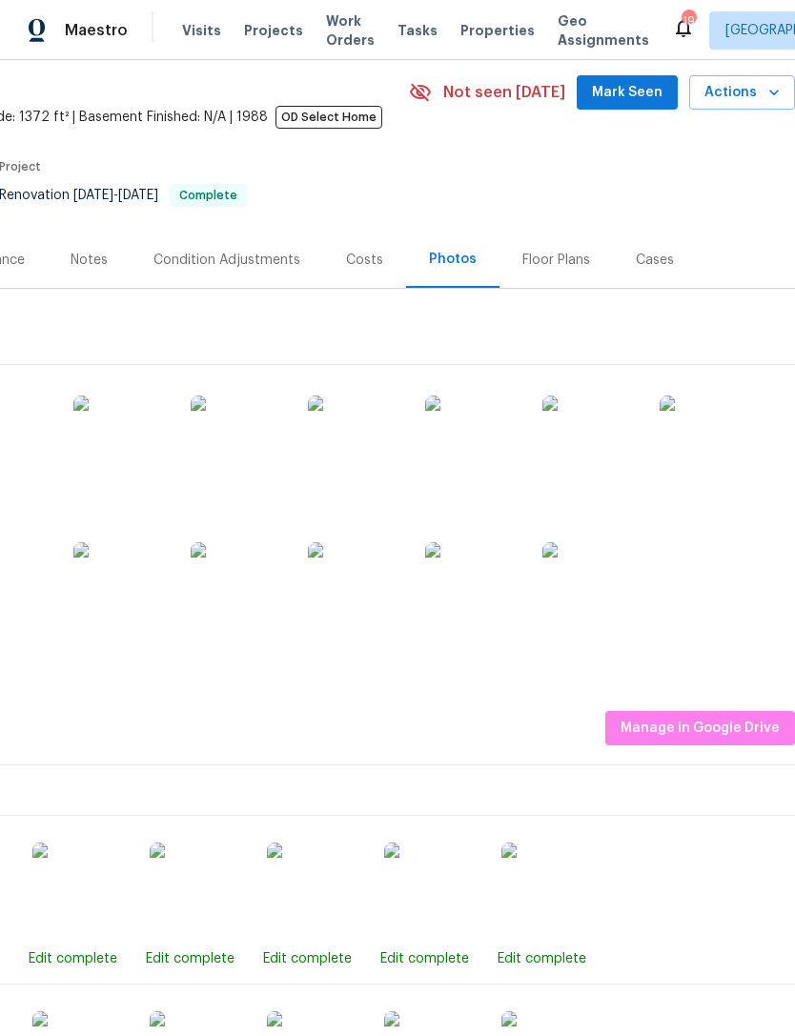
scroll to position [69, 282]
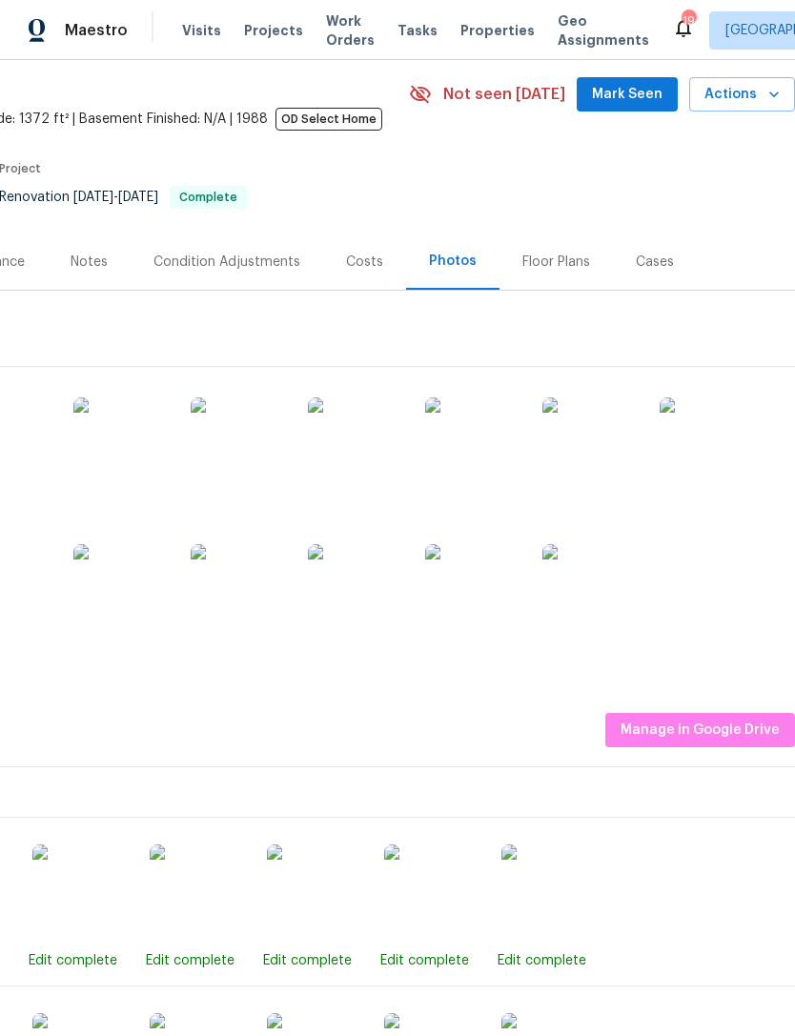
click at [718, 452] on img at bounding box center [706, 444] width 95 height 95
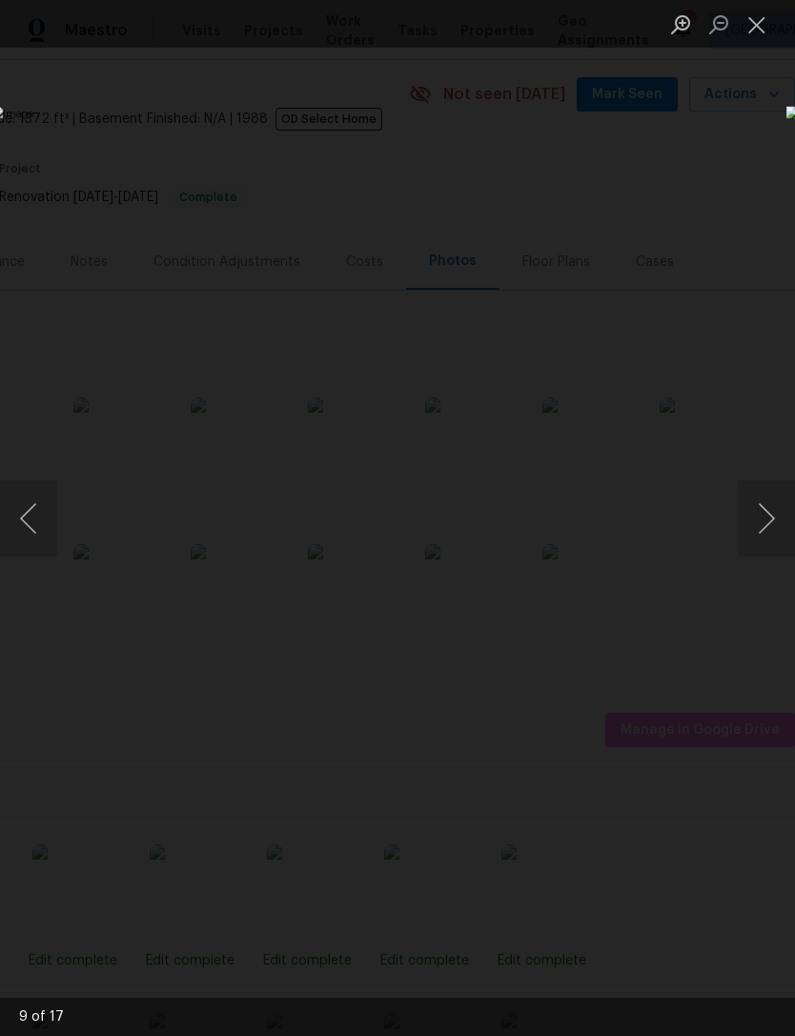
click at [757, 22] on button "Close lightbox" at bounding box center [756, 24] width 38 height 33
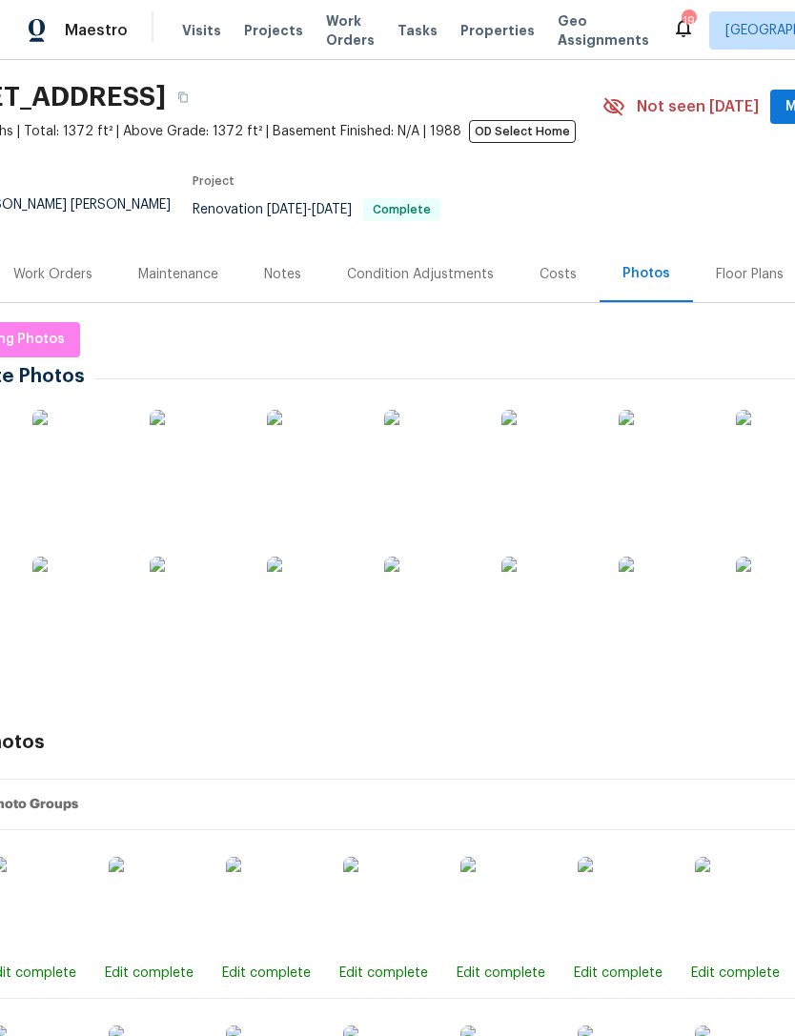
scroll to position [56, 88]
click at [742, 479] on img at bounding box center [783, 457] width 95 height 95
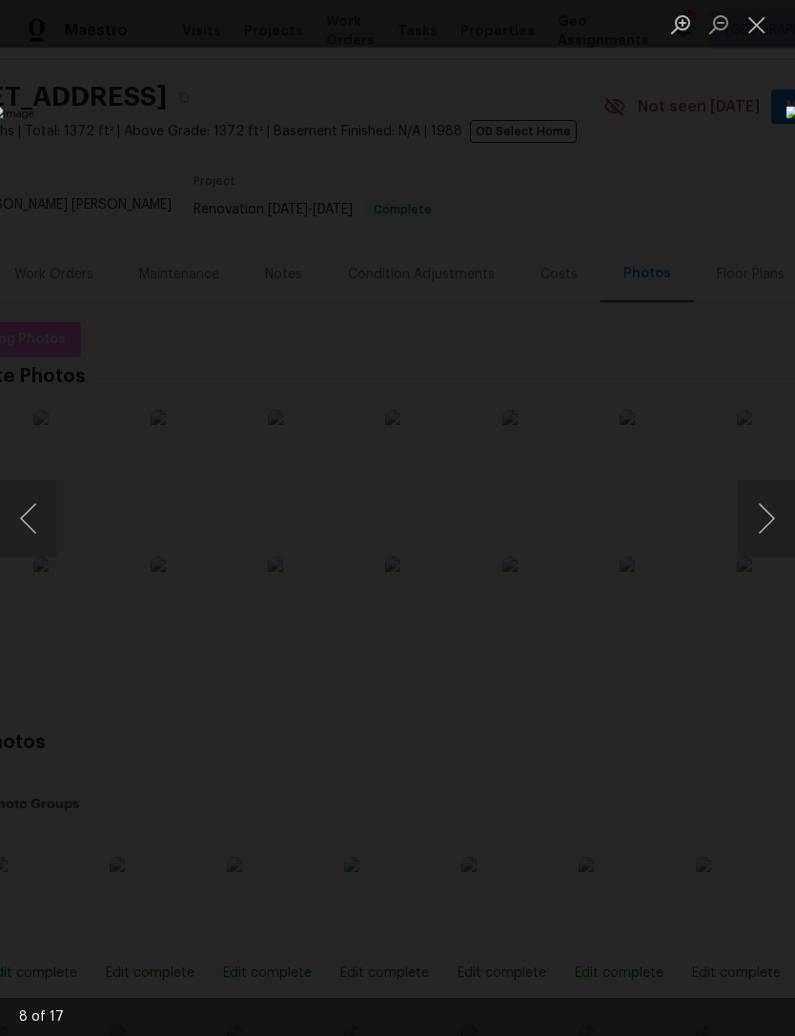
click at [754, 28] on button "Close lightbox" at bounding box center [756, 24] width 38 height 33
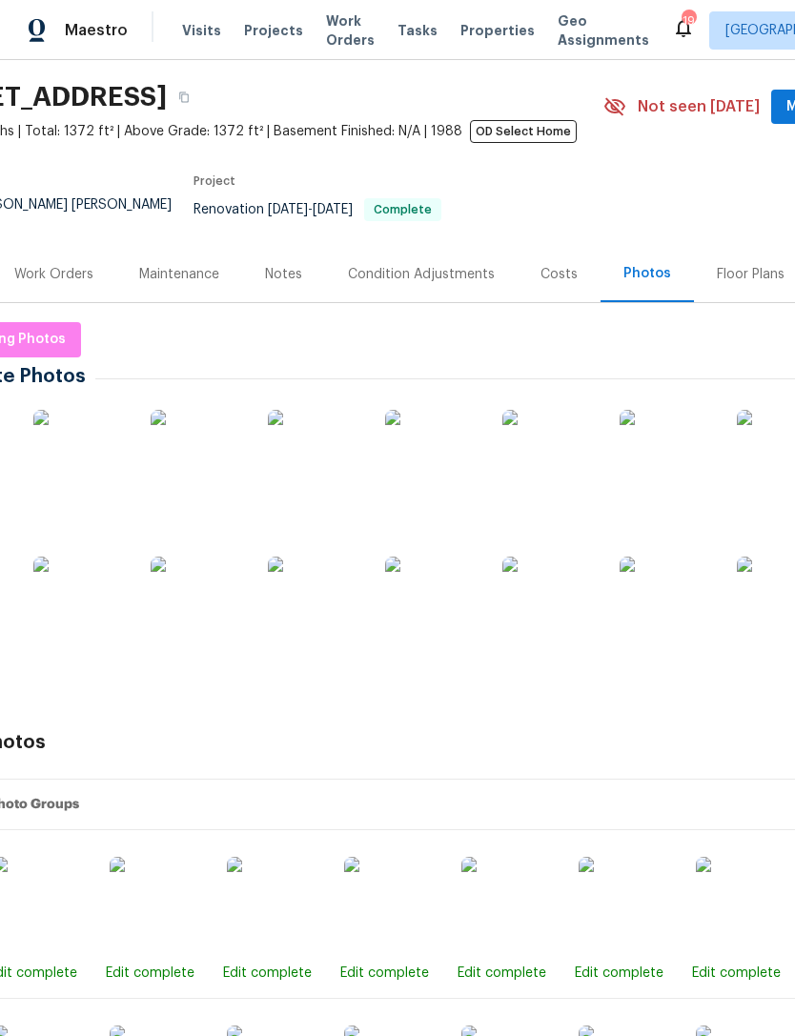
click at [191, 615] on img at bounding box center [198, 603] width 95 height 95
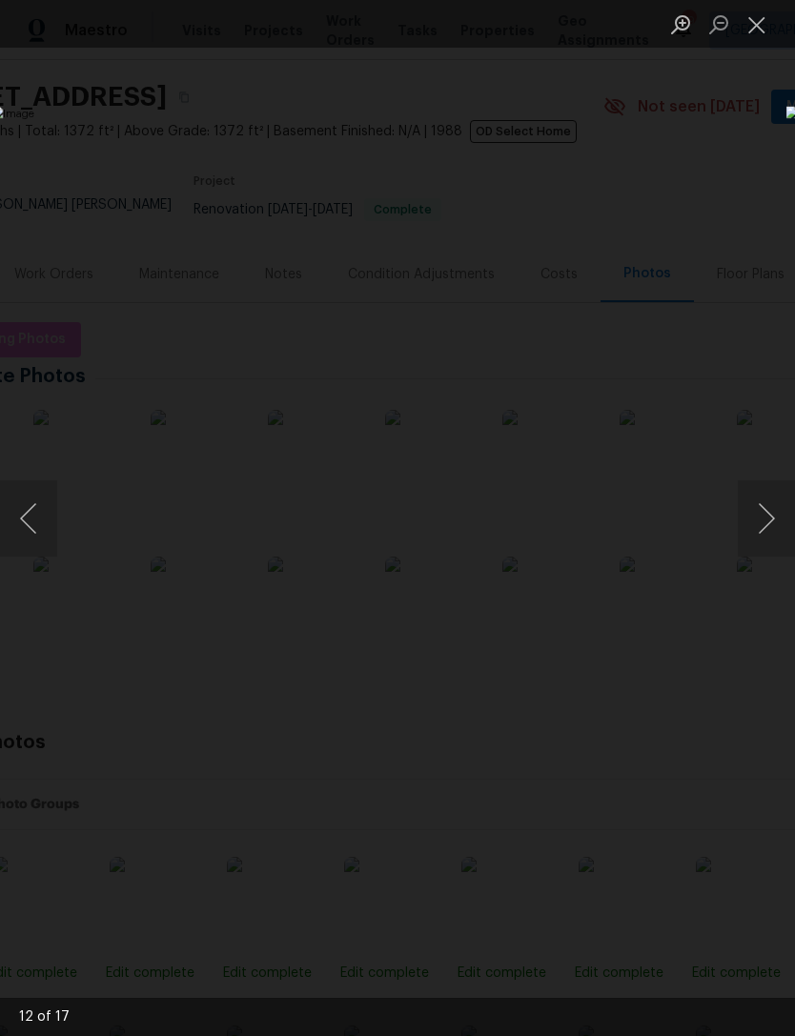
click at [755, 22] on button "Close lightbox" at bounding box center [756, 24] width 38 height 33
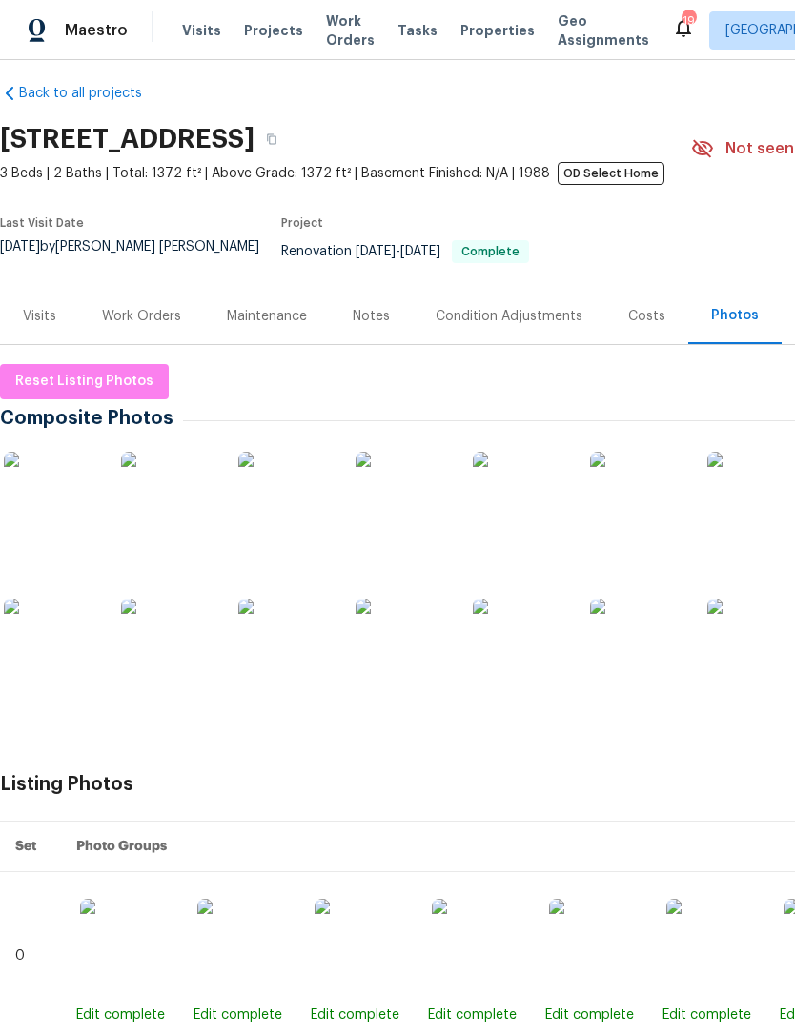
scroll to position [14, 0]
click at [273, 491] on img at bounding box center [285, 499] width 95 height 95
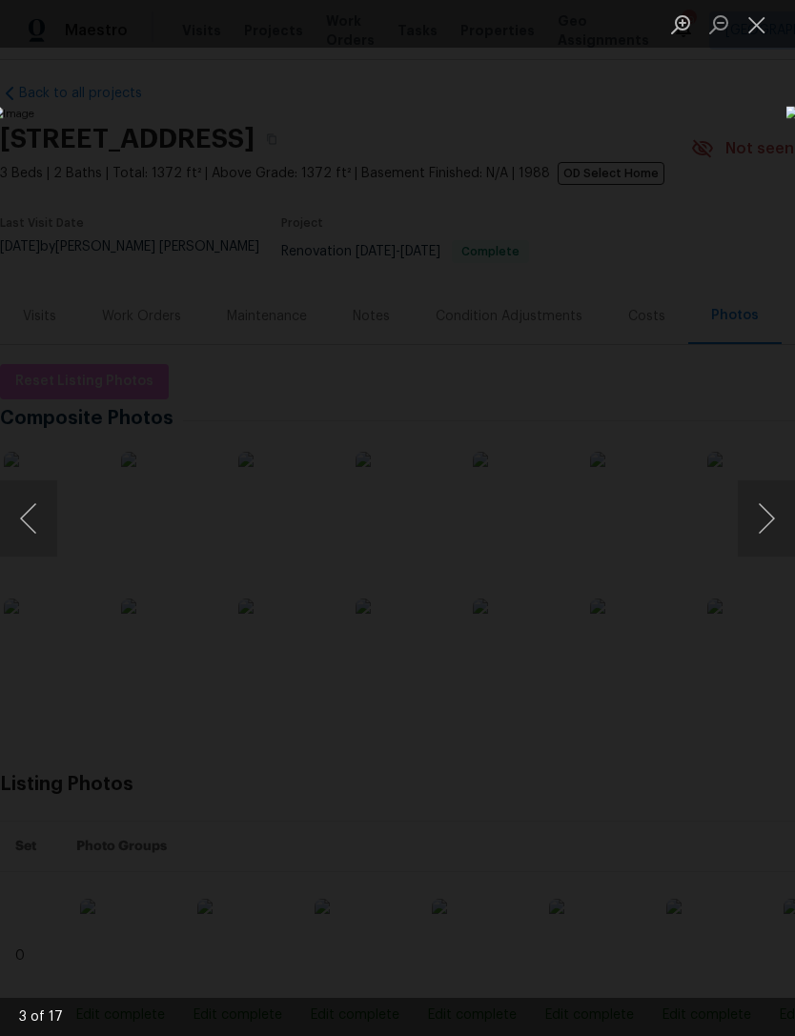
click at [757, 29] on button "Close lightbox" at bounding box center [756, 24] width 38 height 33
